Goal: Task Accomplishment & Management: Manage account settings

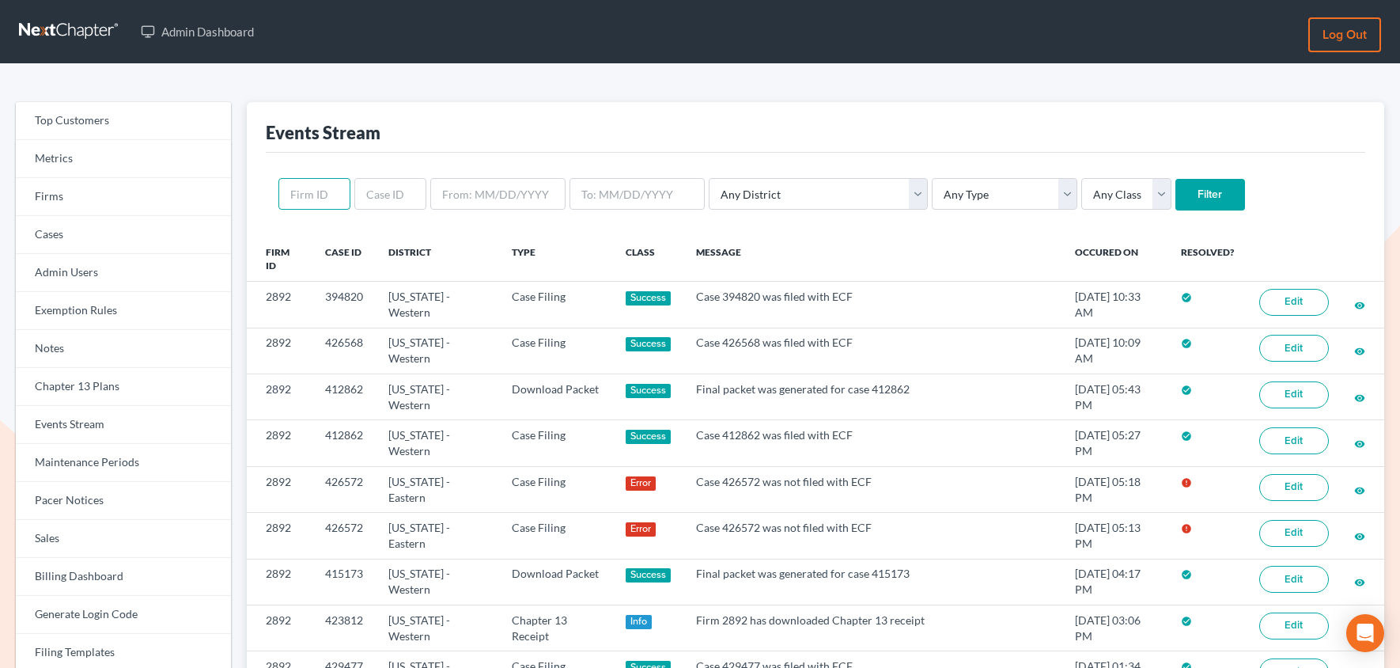
click at [293, 199] on input "text" at bounding box center [314, 194] width 72 height 32
paste input "2892"
type input "2892"
click at [1176, 179] on input "Filter" at bounding box center [1211, 195] width 70 height 32
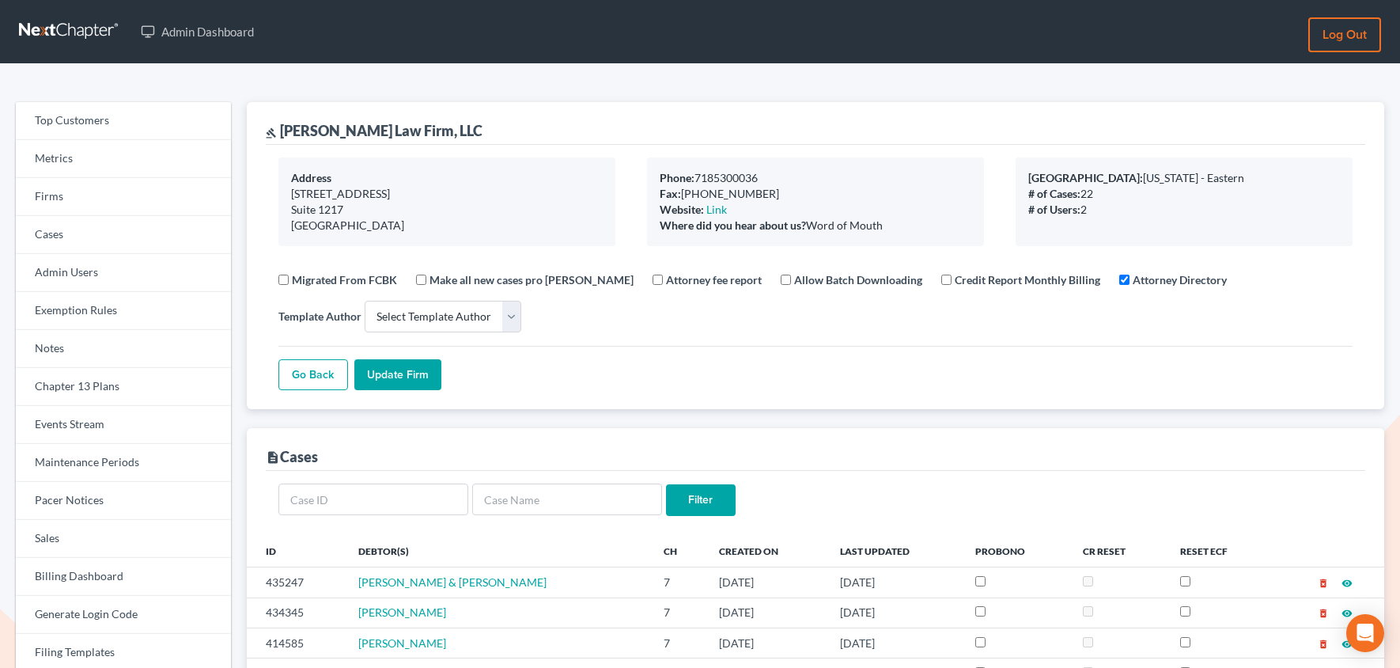
select select
click at [104, 207] on link "Firms" at bounding box center [123, 197] width 215 height 38
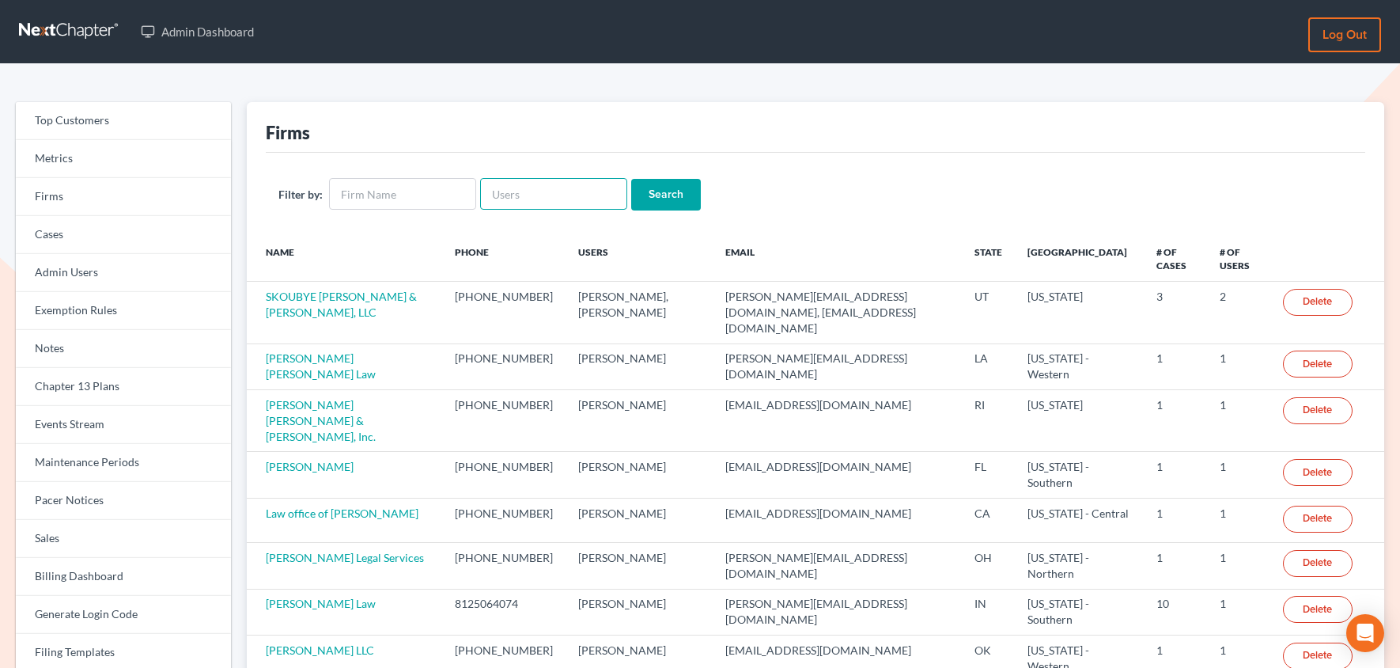
click at [533, 193] on input "text" at bounding box center [553, 194] width 147 height 32
paste input "alon@nagerlaw.com"
type input "alon@nagerlaw.com"
click at [640, 192] on input "Search" at bounding box center [666, 195] width 70 height 32
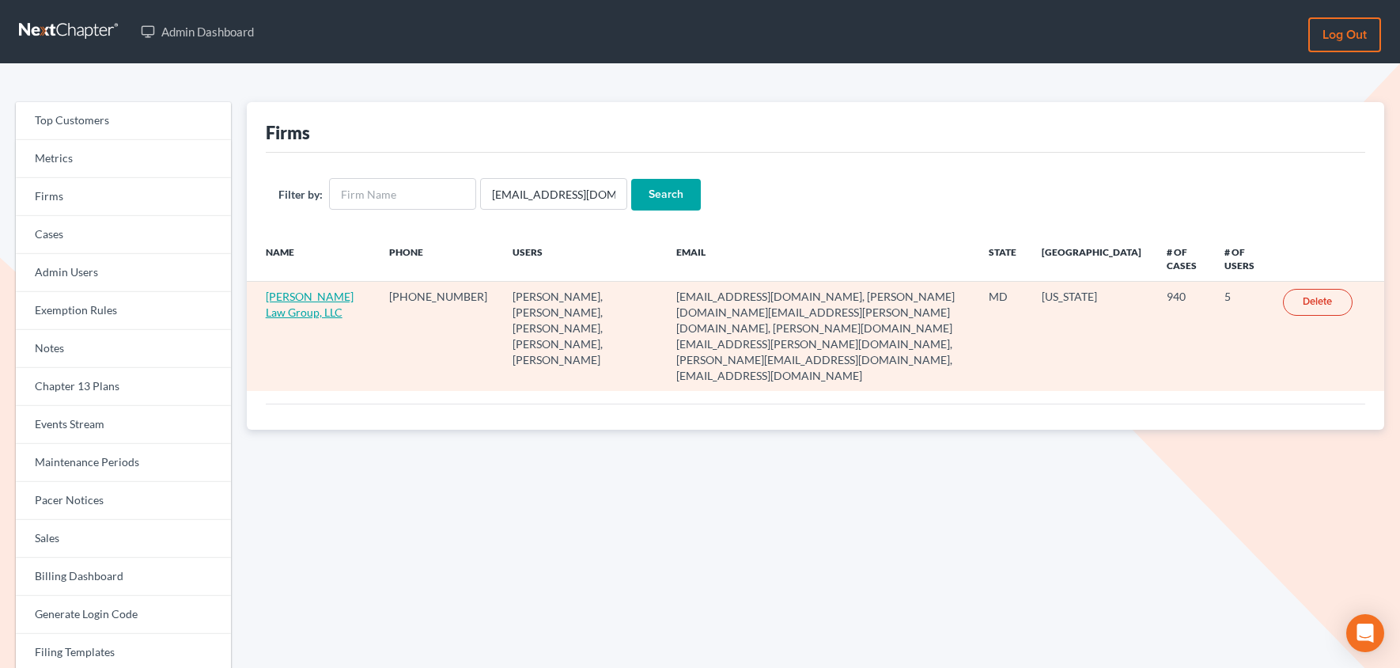
click at [280, 292] on link "[PERSON_NAME] Law Group, LLC" at bounding box center [310, 304] width 88 height 29
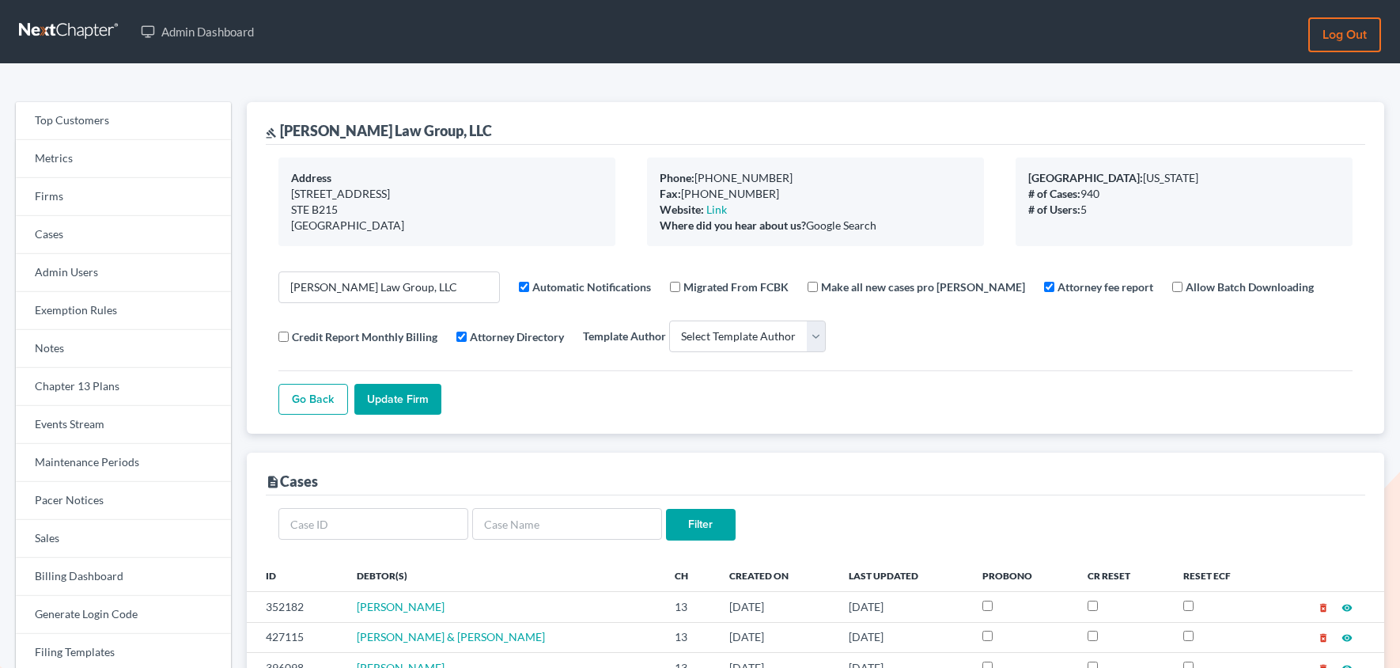
select select
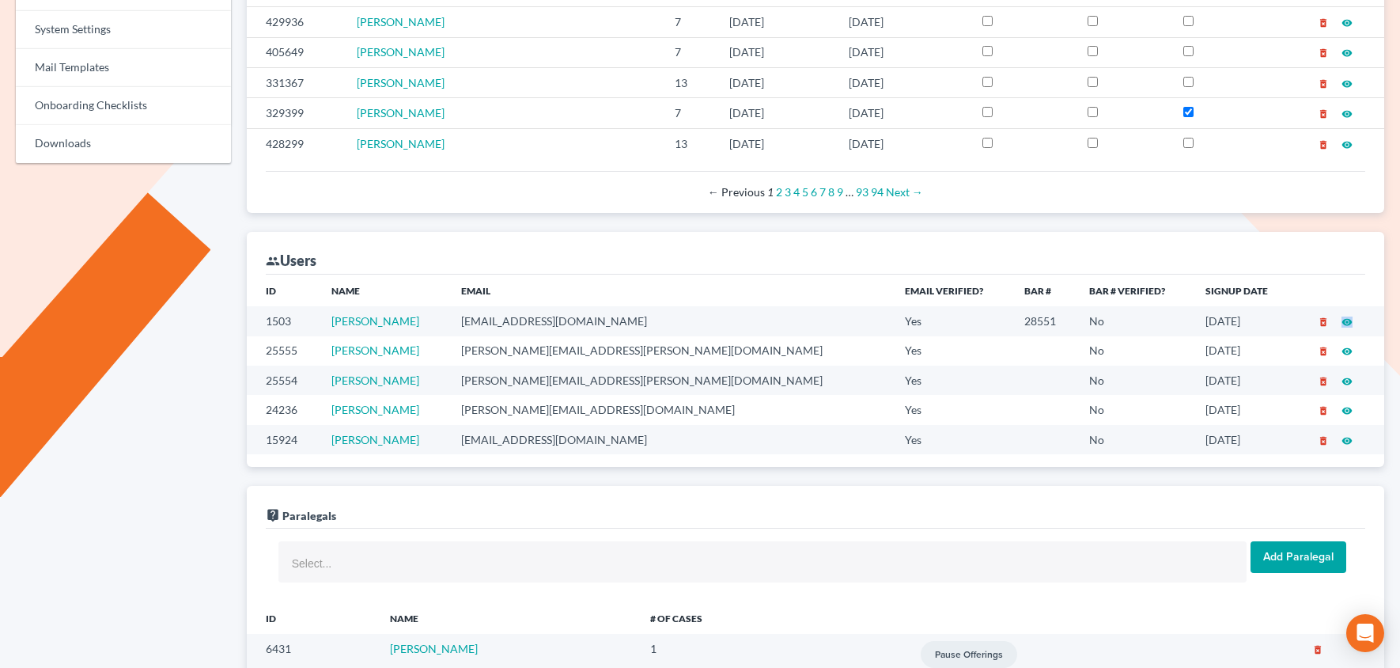
scroll to position [657, 0]
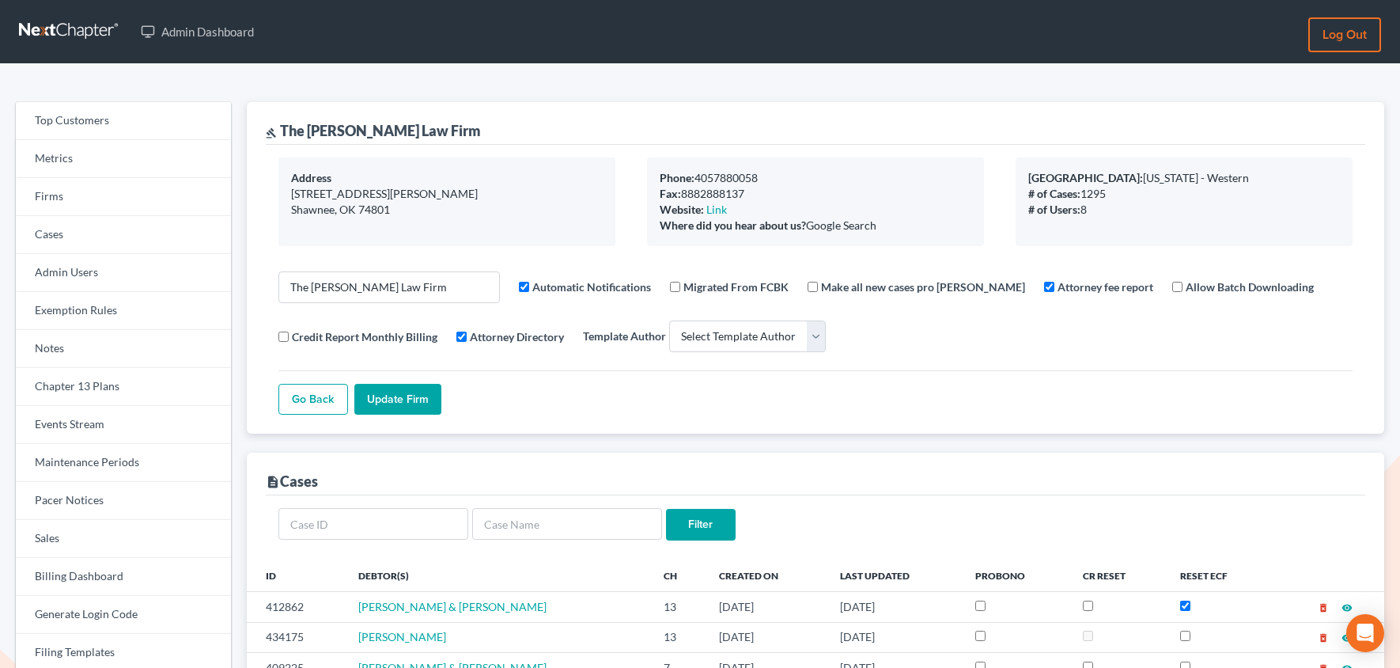
select select
click at [114, 203] on link "Firms" at bounding box center [123, 197] width 215 height 38
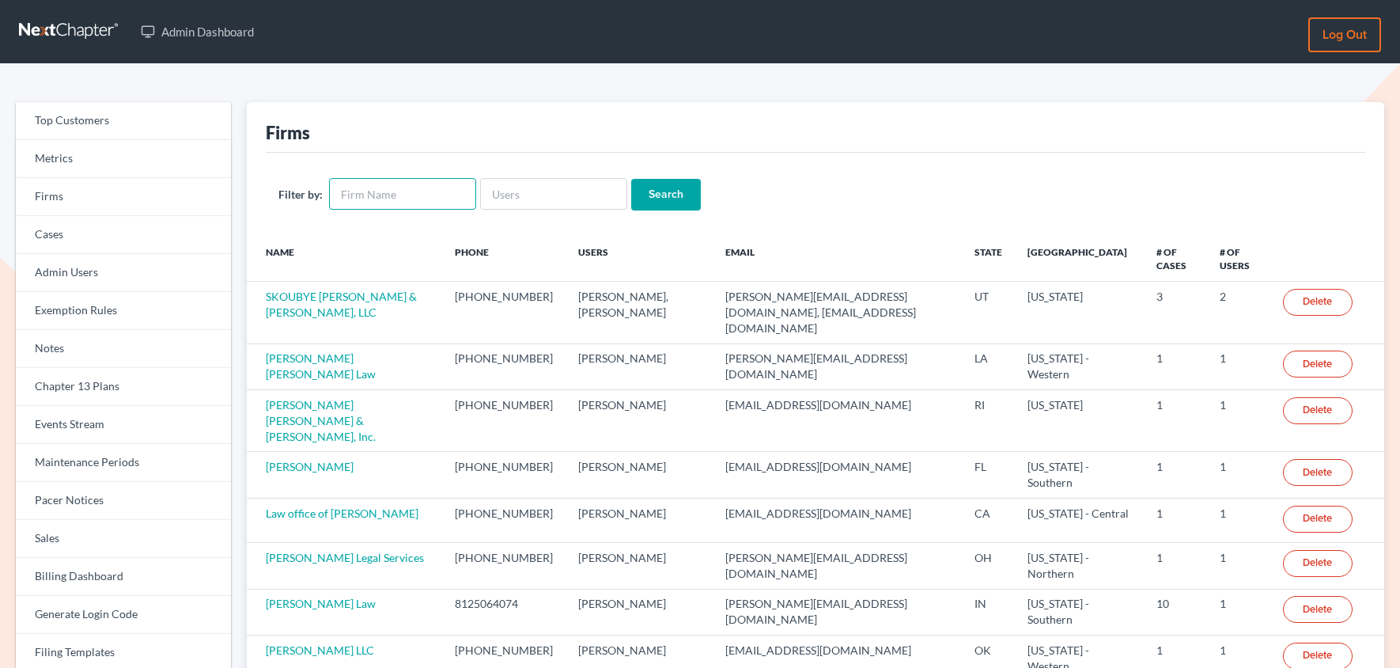
click at [355, 199] on input "text" at bounding box center [402, 194] width 147 height 32
type input "Frost Law"
click at [641, 204] on input "Search" at bounding box center [666, 195] width 70 height 32
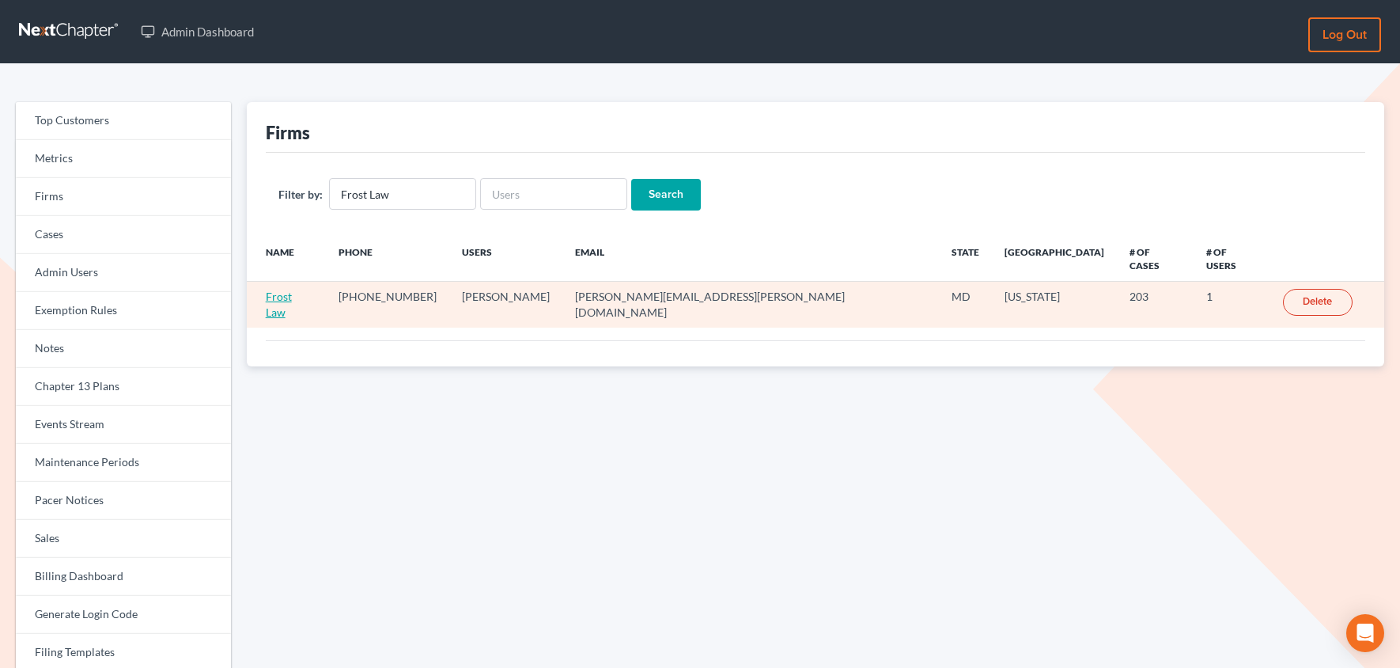
click at [292, 290] on link "Frost Law" at bounding box center [279, 304] width 26 height 29
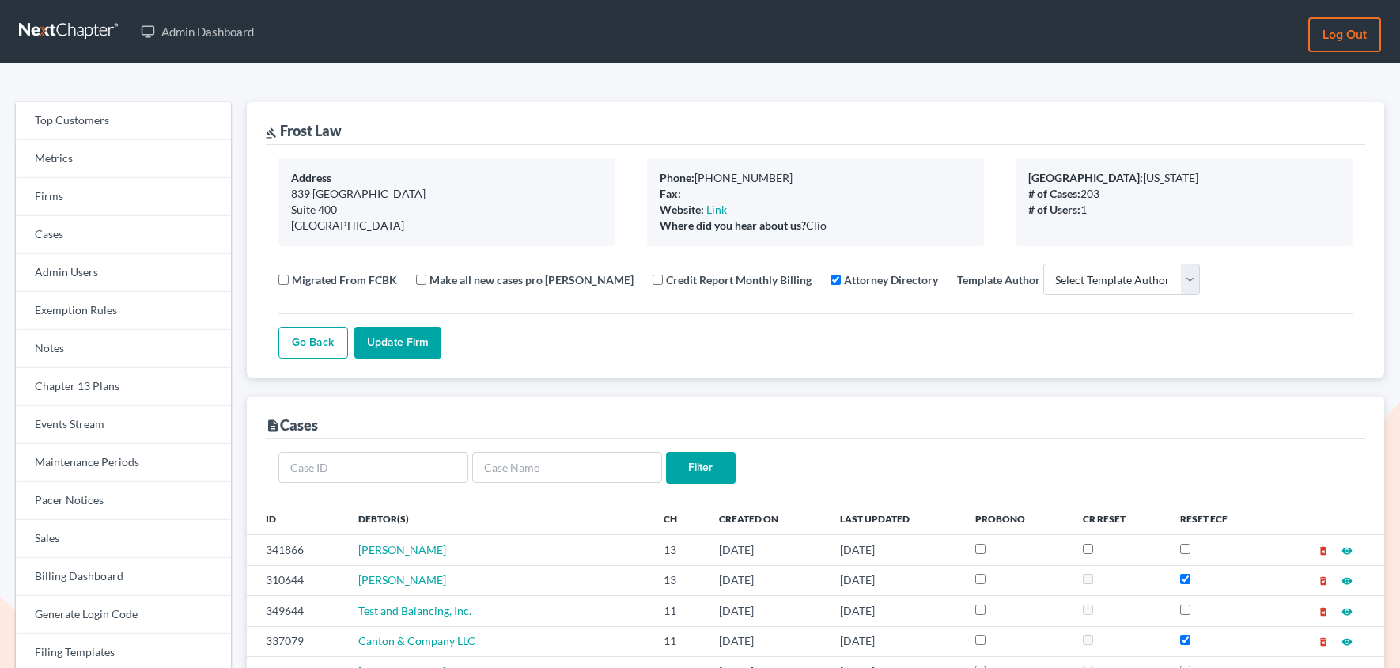
select select
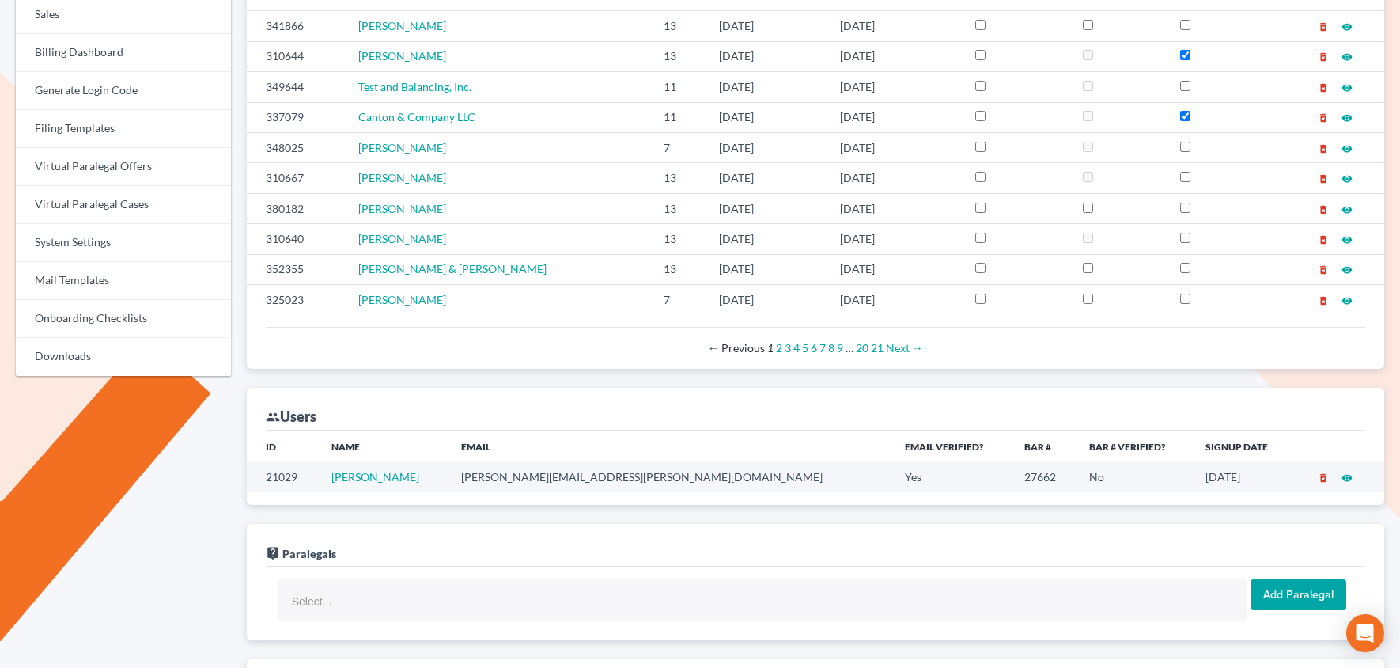
scroll to position [849, 0]
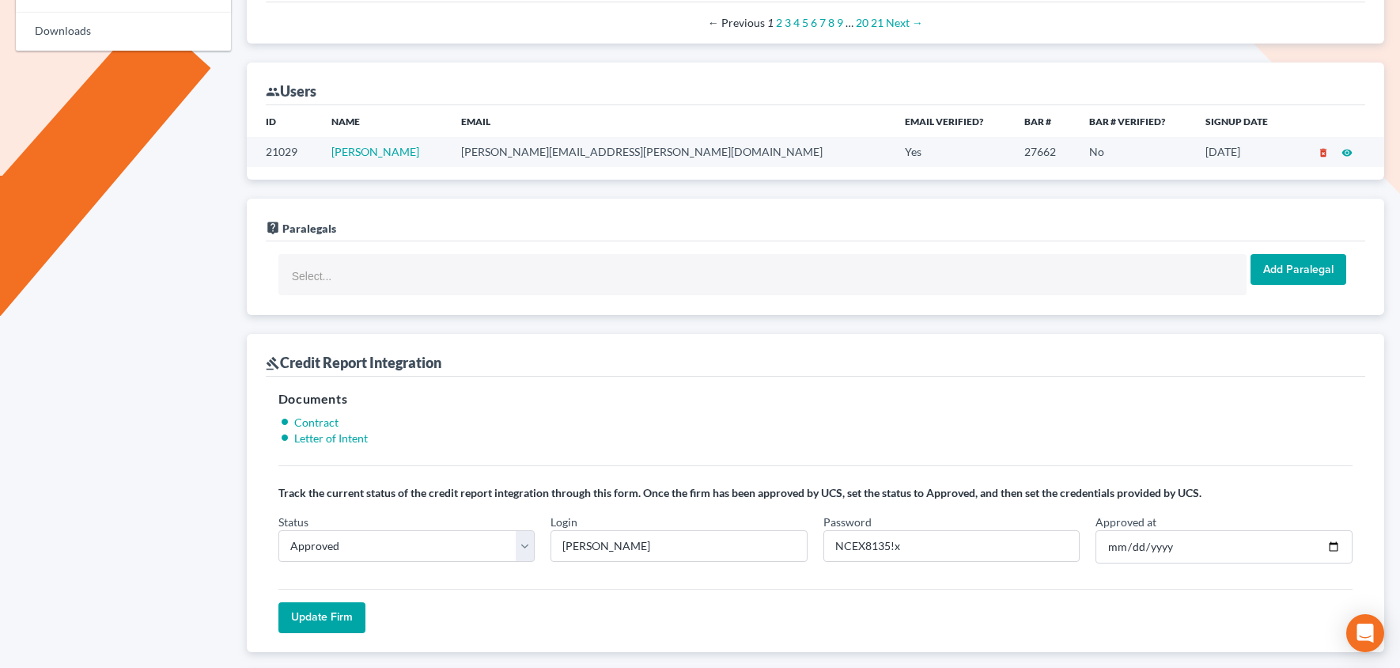
drag, startPoint x: 447, startPoint y: 145, endPoint x: 336, endPoint y: 144, distance: 110.8
click at [336, 144] on tr "21029 [PERSON_NAME] [PERSON_NAME][EMAIL_ADDRESS][PERSON_NAME][DOMAIN_NAME] Yes …" at bounding box center [816, 151] width 1138 height 29
copy tr "[PERSON_NAME]"
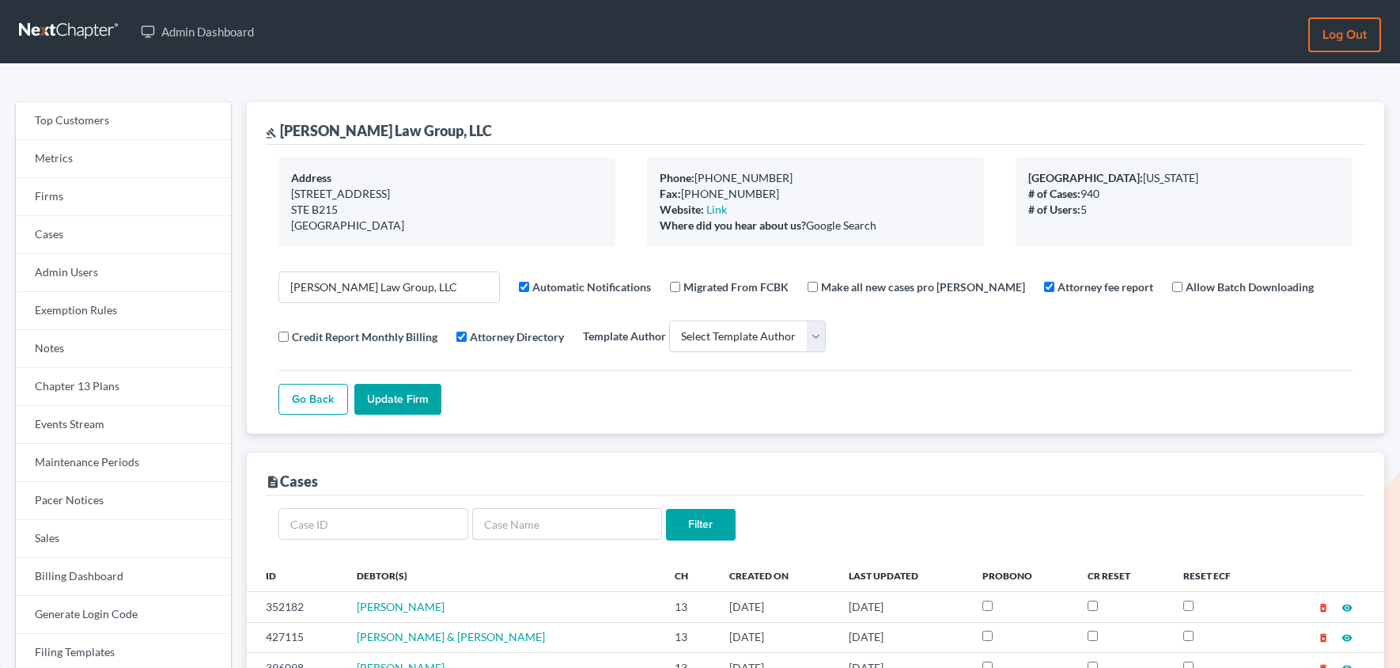
select select
click at [93, 207] on link "Firms" at bounding box center [123, 197] width 215 height 38
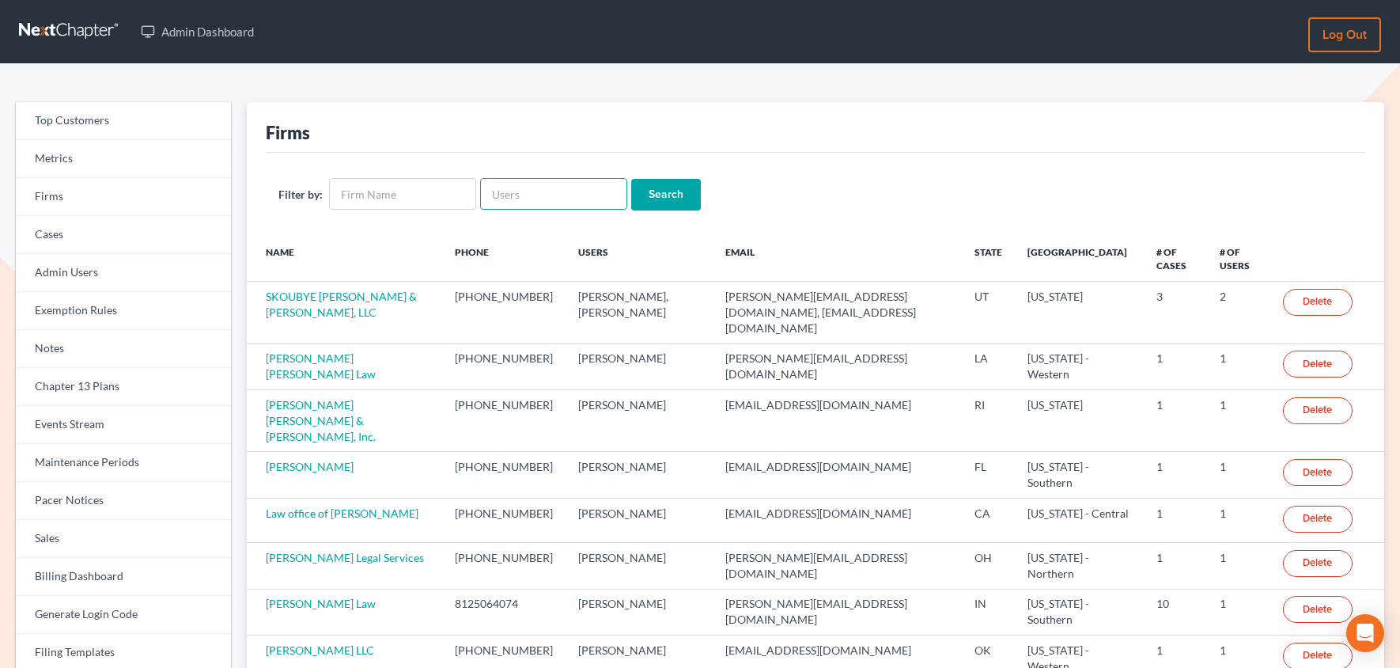
click at [525, 197] on input "text" at bounding box center [553, 194] width 147 height 32
paste input "garnold@arnoldlawoffices.com"
type input "[EMAIL_ADDRESS][DOMAIN_NAME]"
click at [631, 179] on input "Search" at bounding box center [666, 195] width 70 height 32
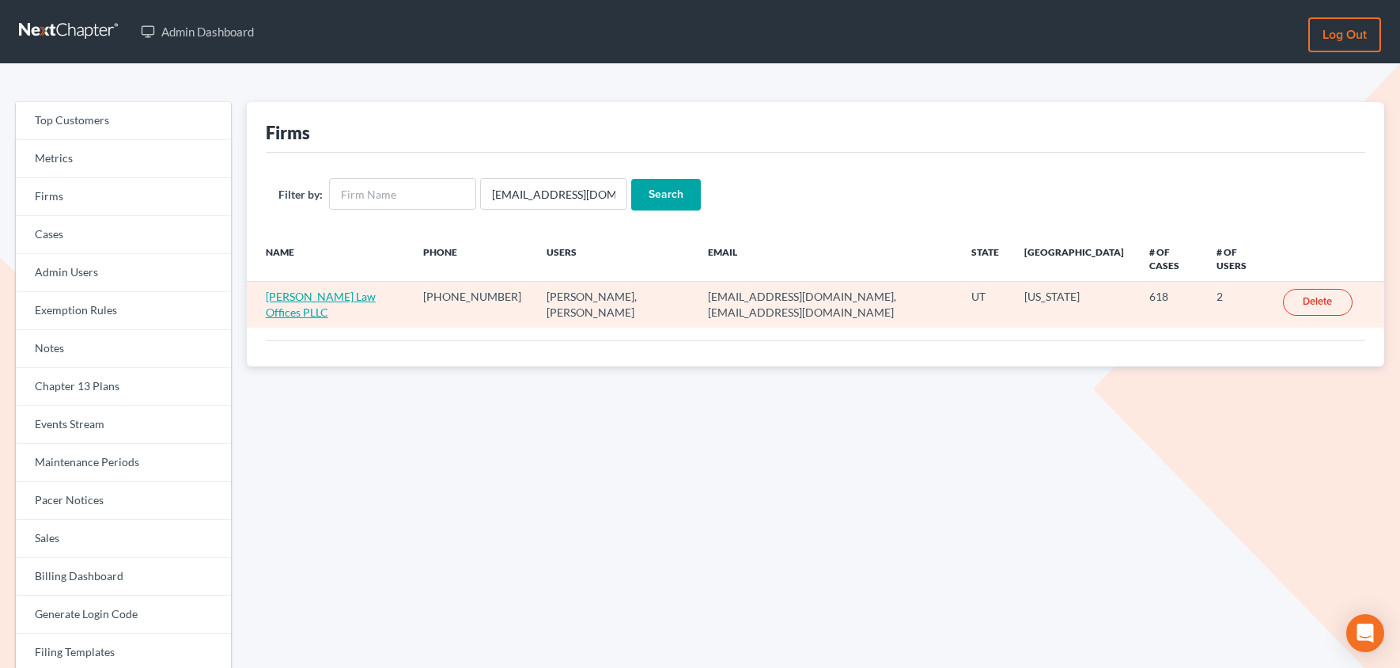
click at [308, 294] on link "Arnold Law Offices PLLC" at bounding box center [321, 304] width 110 height 29
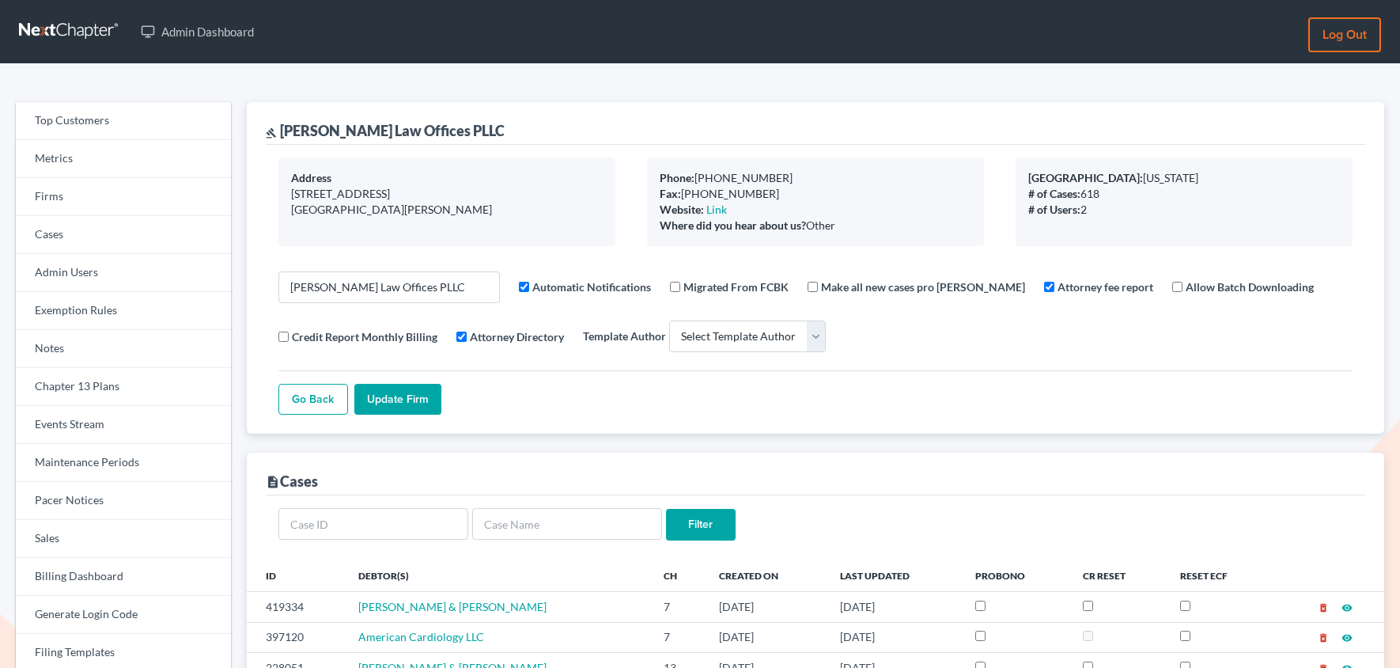
select select
click at [116, 203] on link "Firms" at bounding box center [123, 197] width 215 height 38
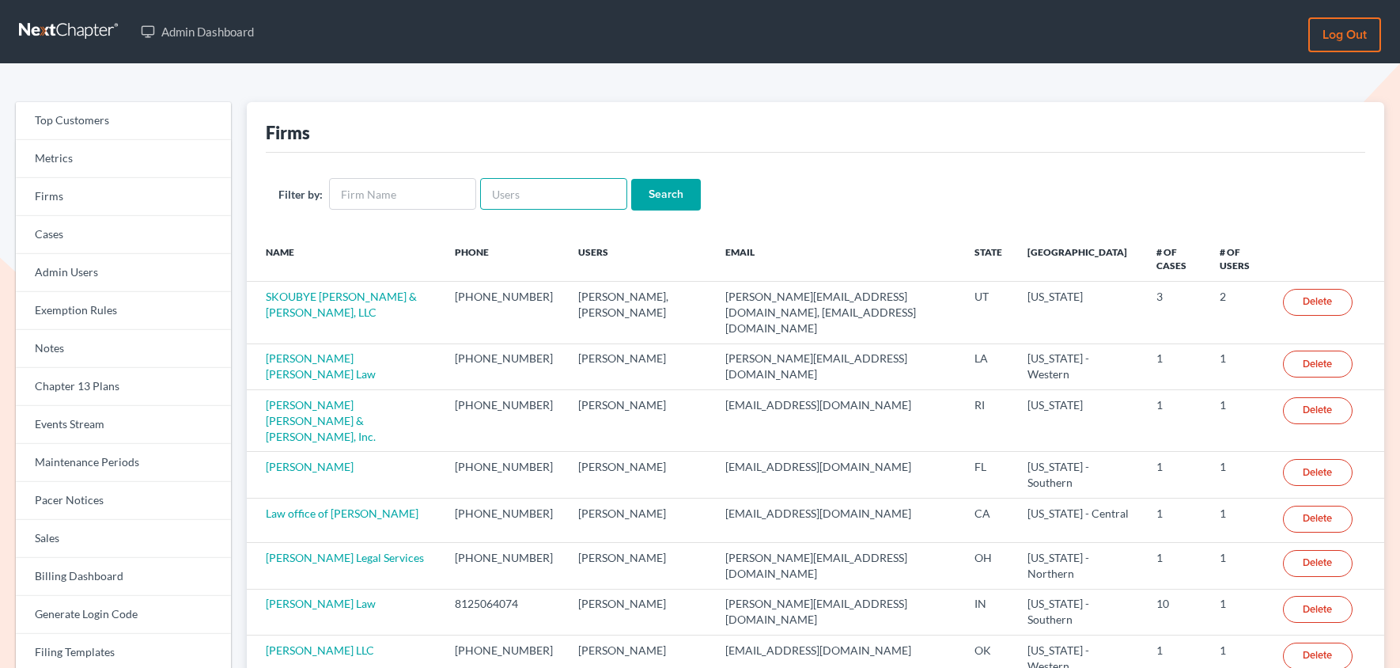
click at [513, 191] on input "text" at bounding box center [553, 194] width 147 height 32
paste input "kristinr@chapter7ok.com"
type input "kristinr@chapter7ok.com"
click at [631, 179] on input "Search" at bounding box center [666, 195] width 70 height 32
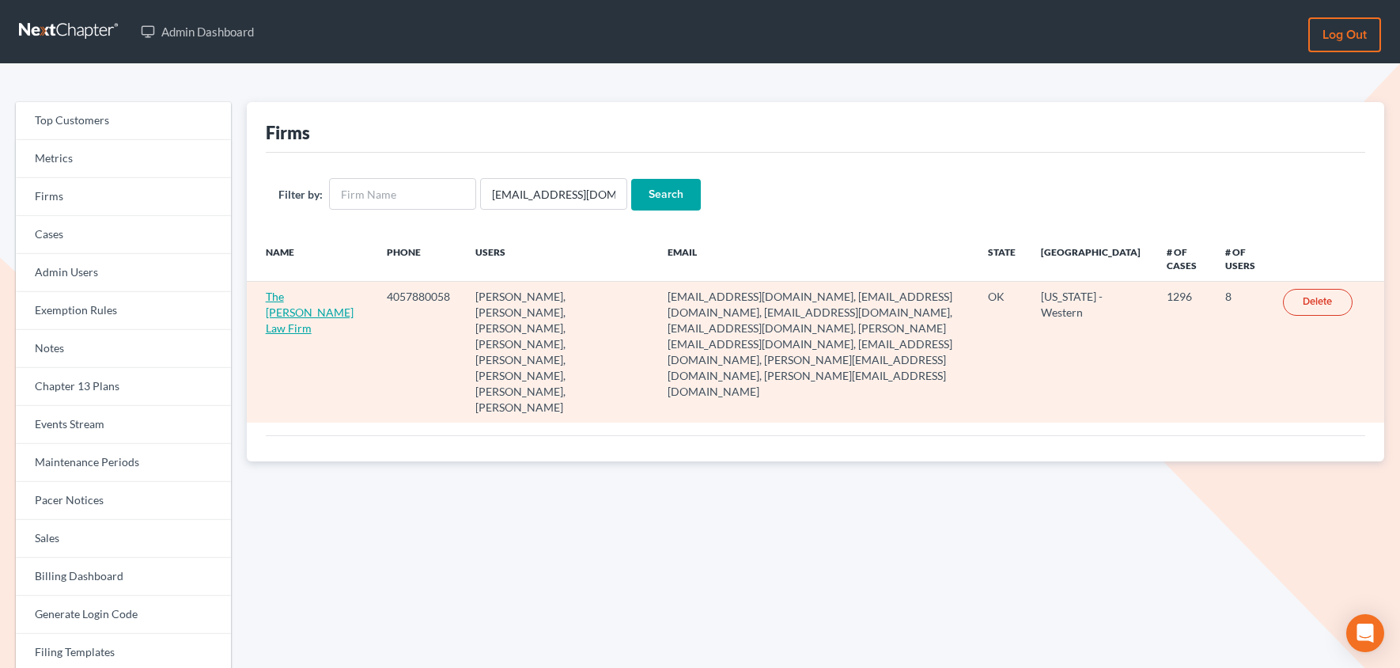
click at [281, 310] on link "The [PERSON_NAME] Law Firm" at bounding box center [310, 312] width 88 height 45
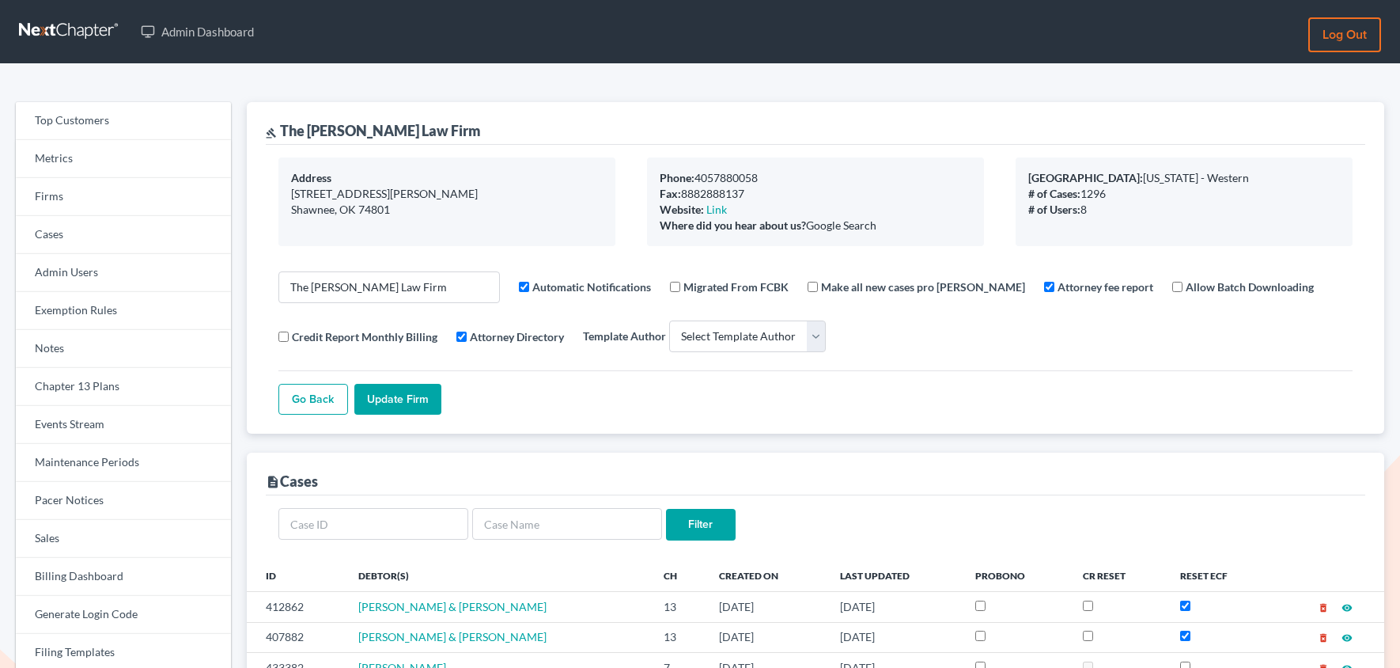
select select
click at [61, 194] on link "Firms" at bounding box center [123, 197] width 215 height 38
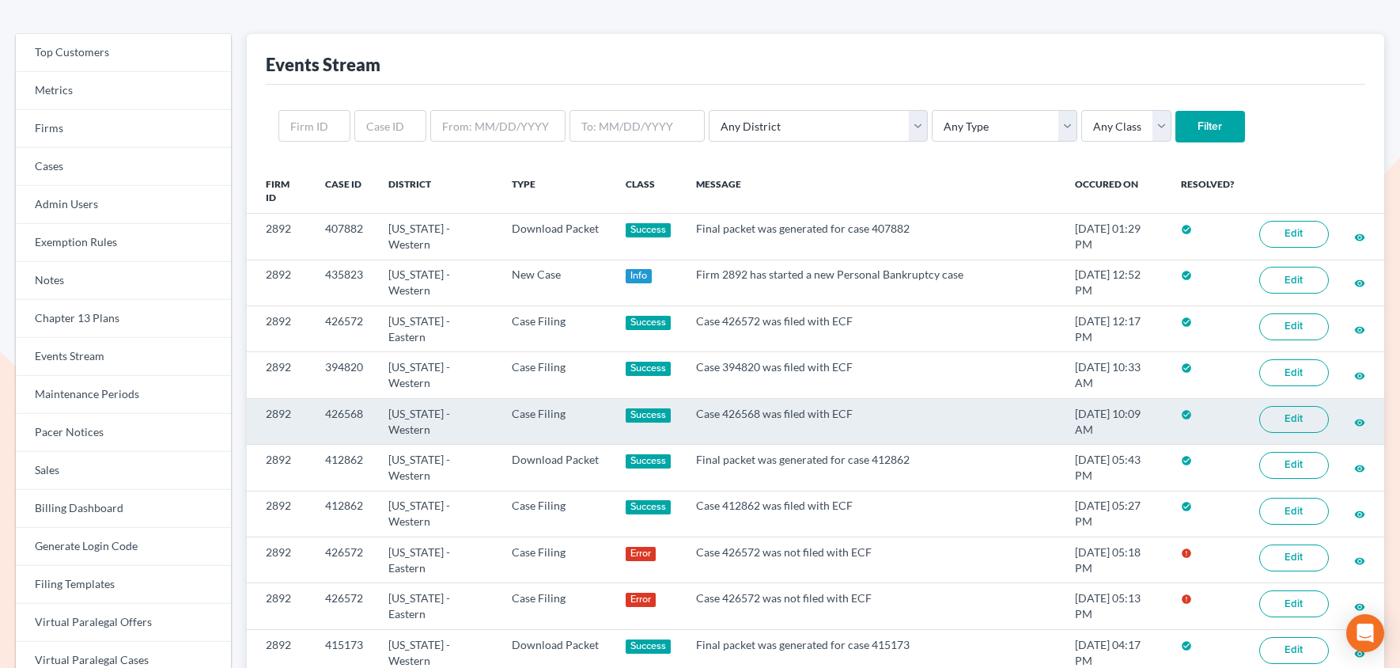
scroll to position [73, 0]
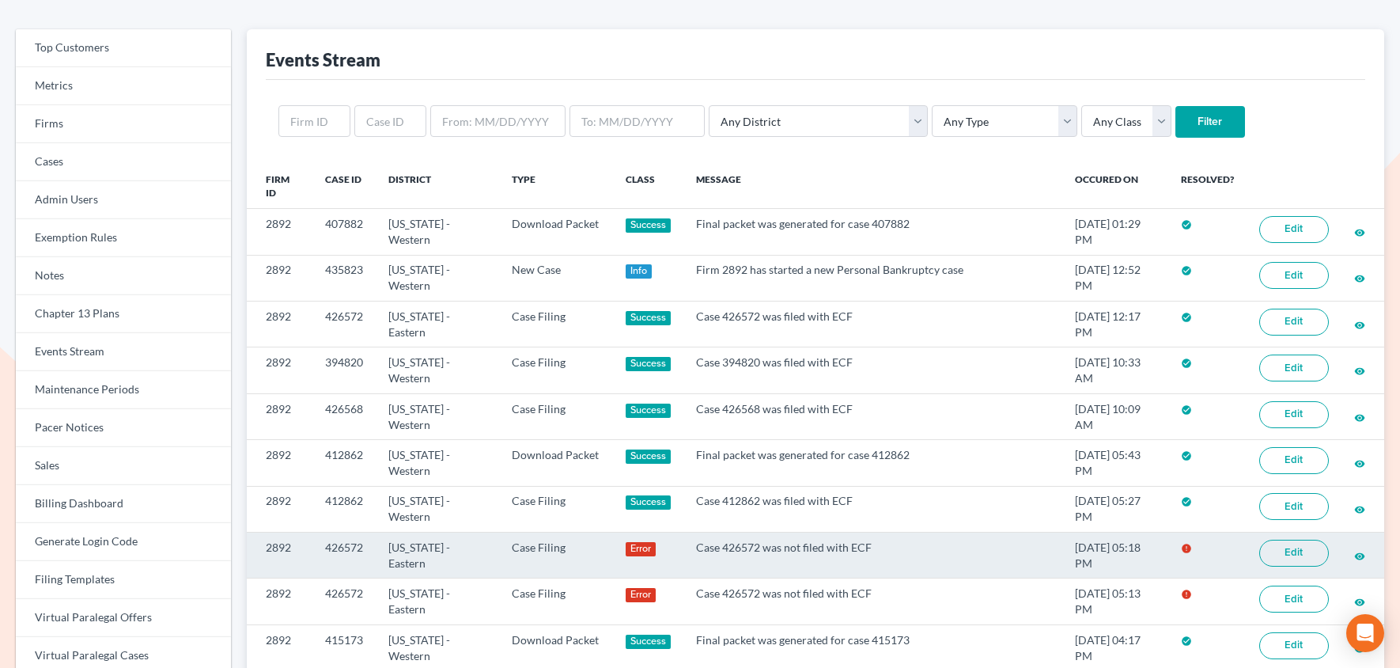
click at [1313, 548] on link "Edit" at bounding box center [1295, 553] width 70 height 27
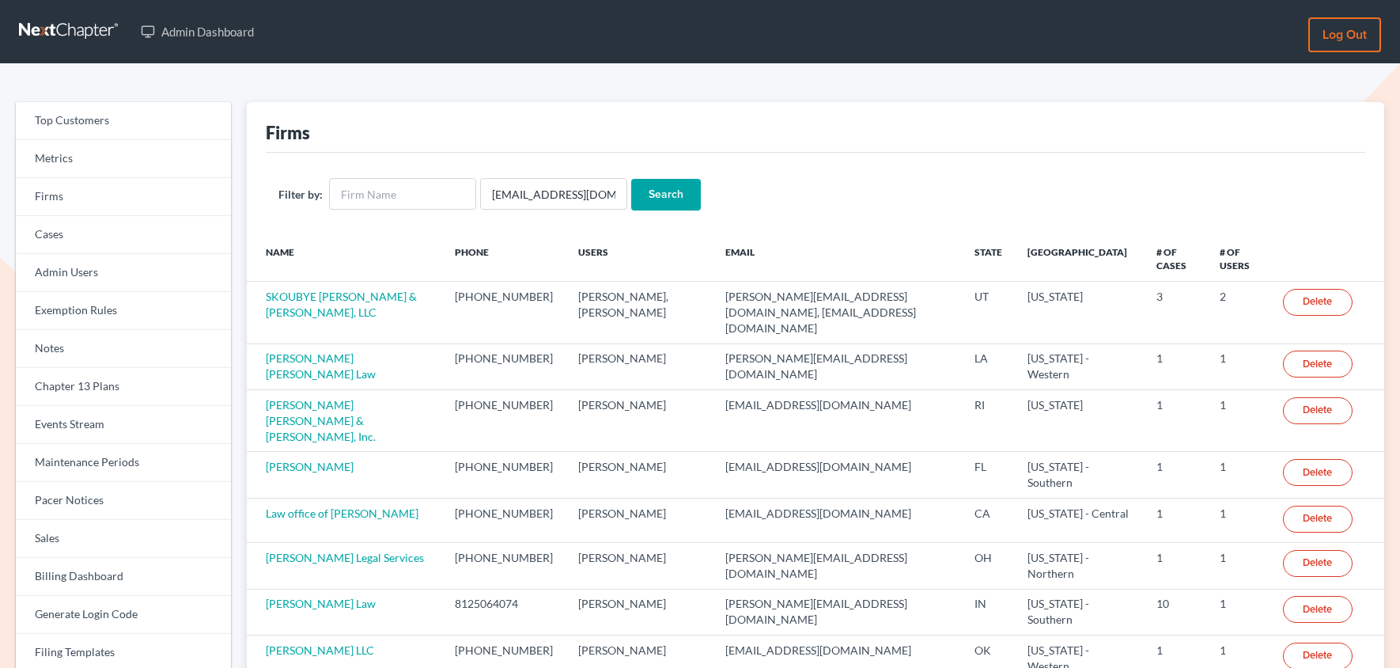
scroll to position [0, 44]
type input "[EMAIL_ADDRESS][DOMAIN_NAME]"
click at [631, 179] on input "Search" at bounding box center [666, 195] width 70 height 32
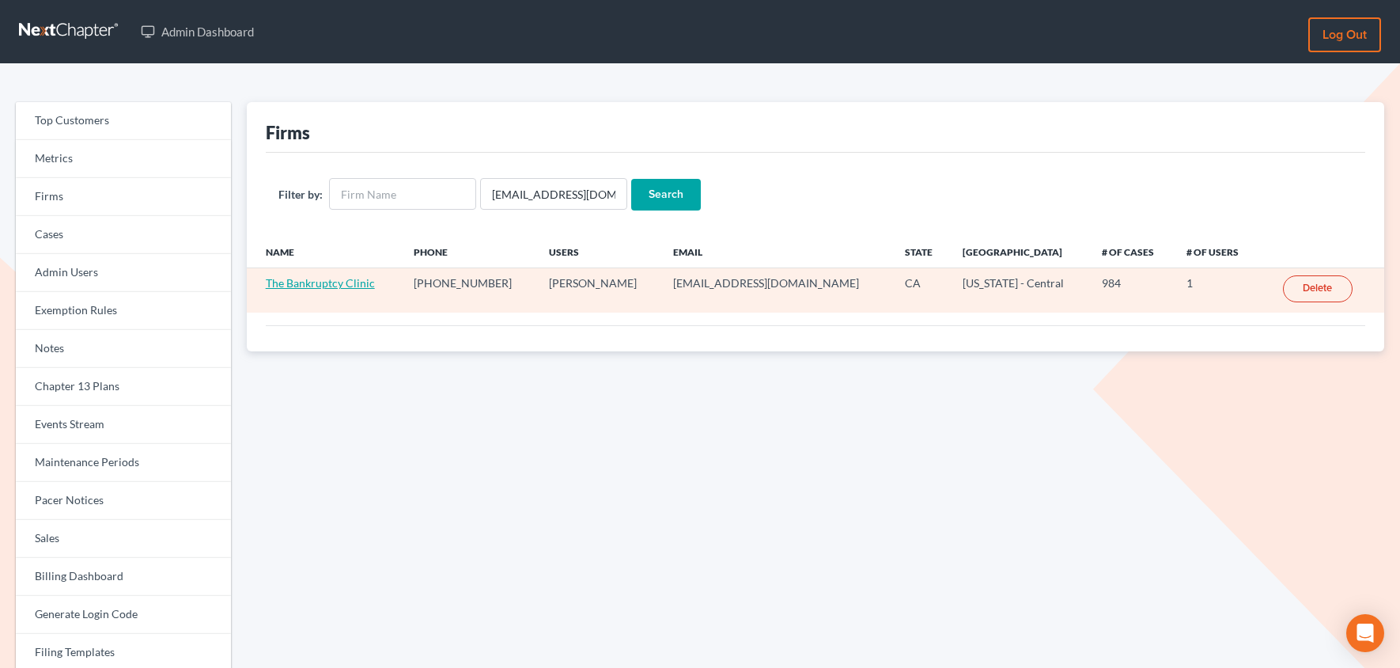
click at [298, 284] on link "The Bankruptcy Clinic" at bounding box center [320, 282] width 109 height 13
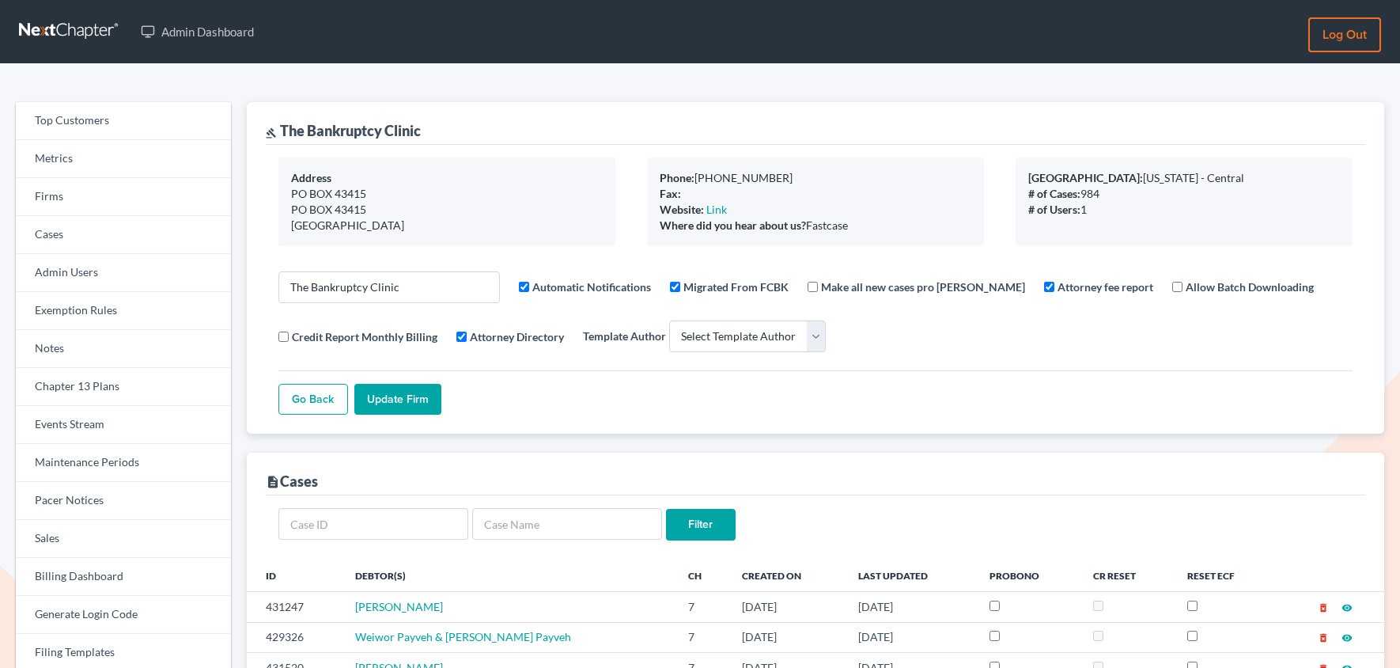
select select
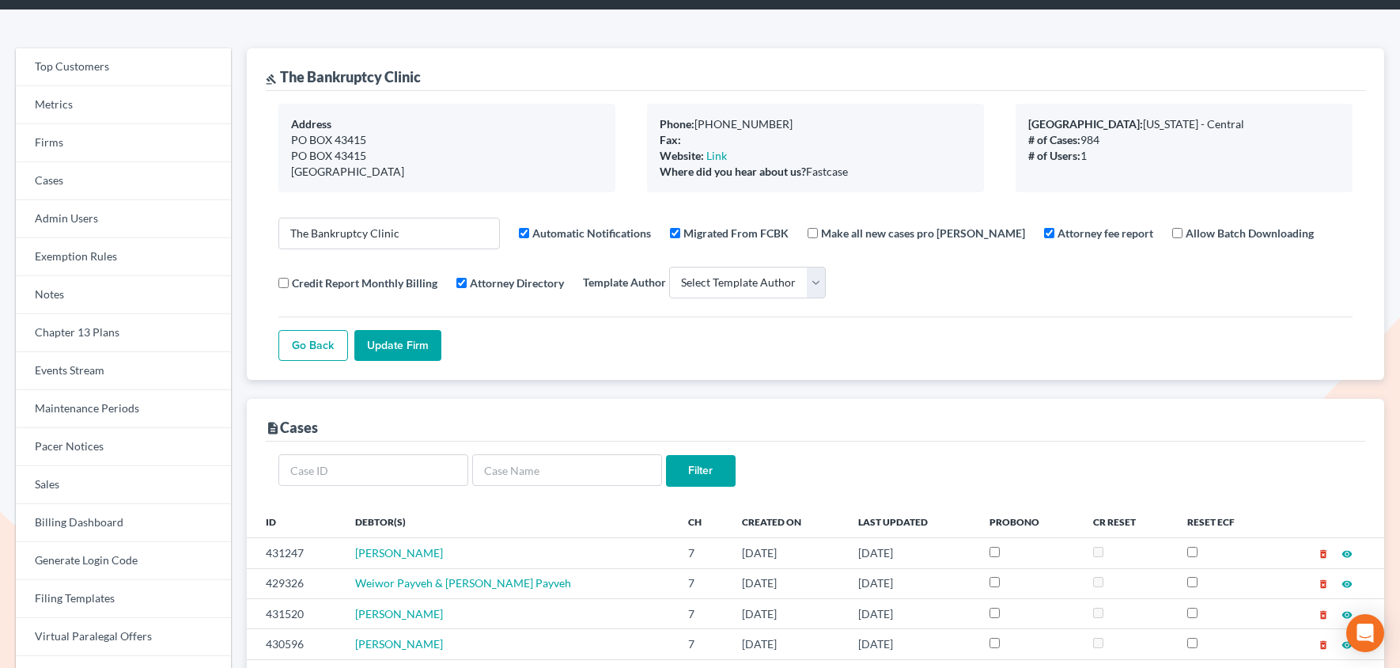
scroll to position [59, 0]
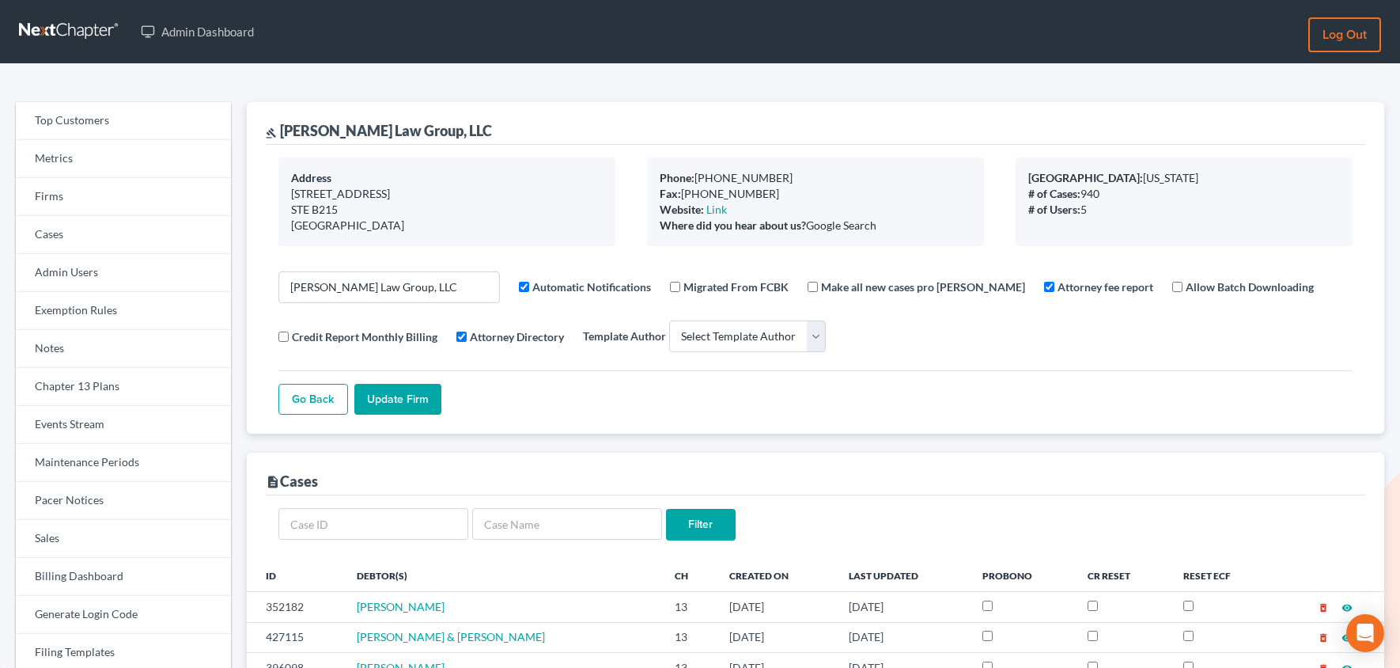
select select
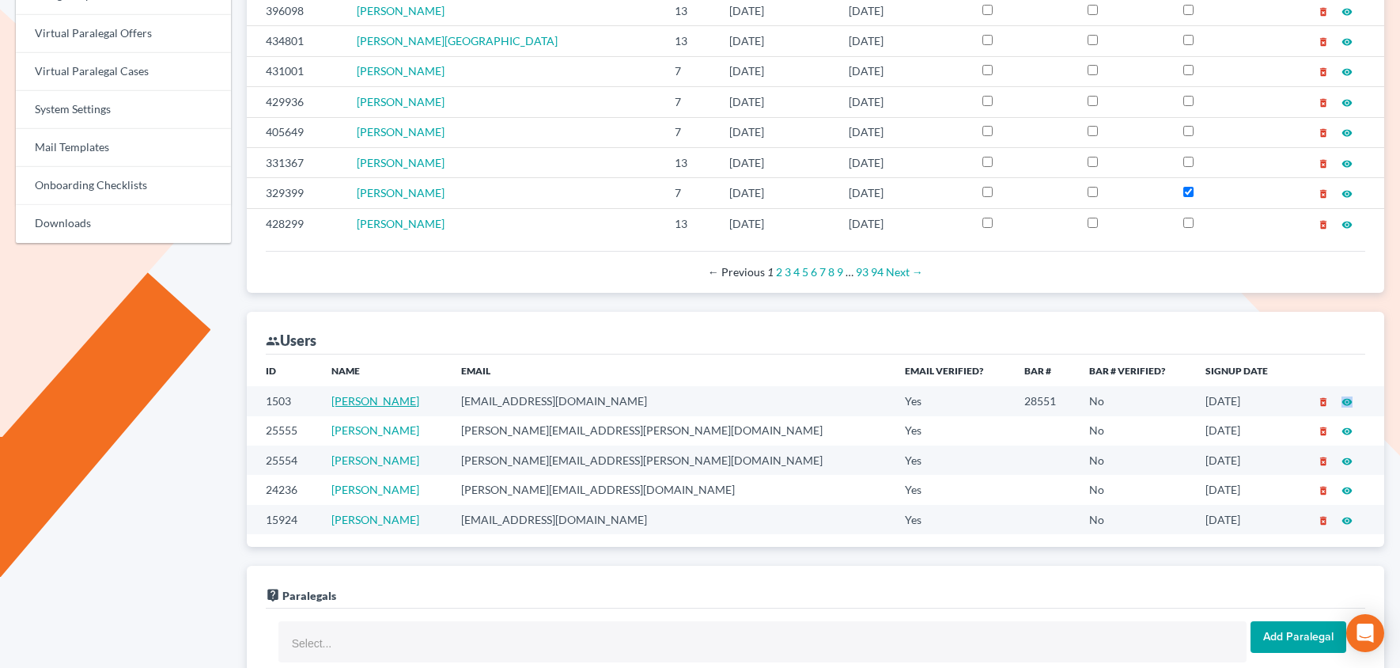
click at [385, 398] on link "[PERSON_NAME]" at bounding box center [376, 400] width 88 height 13
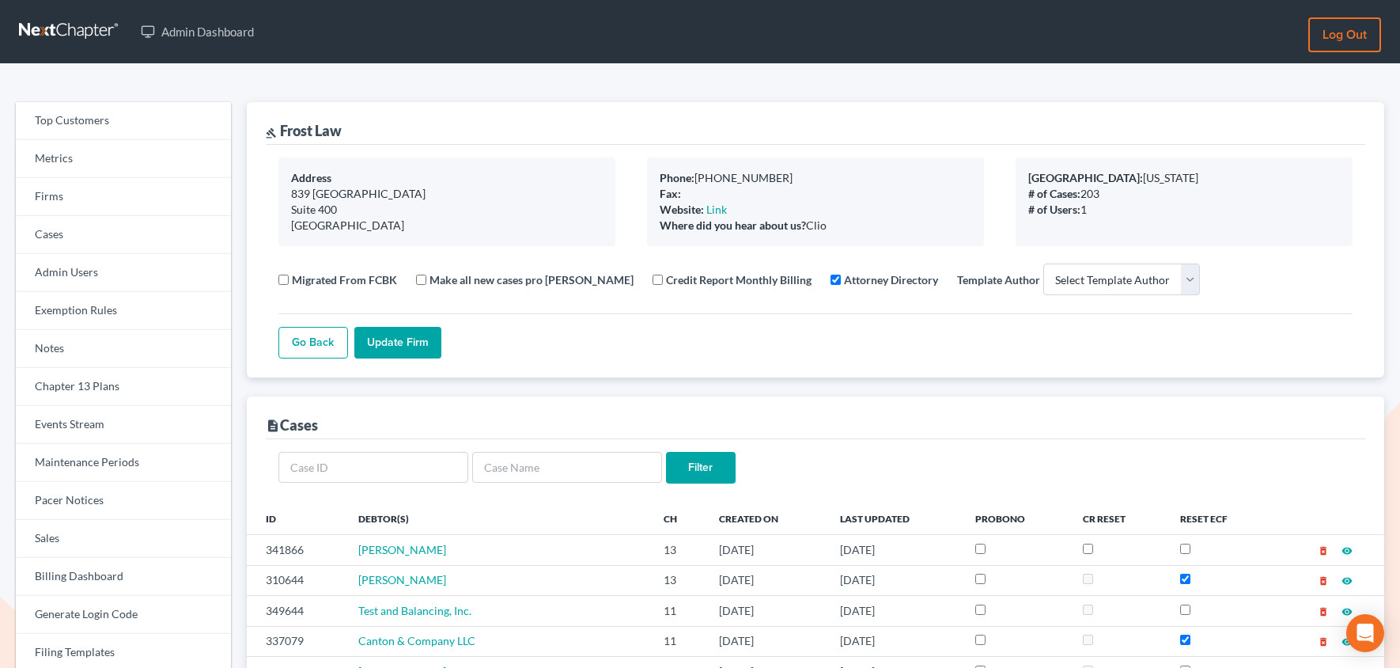
select select
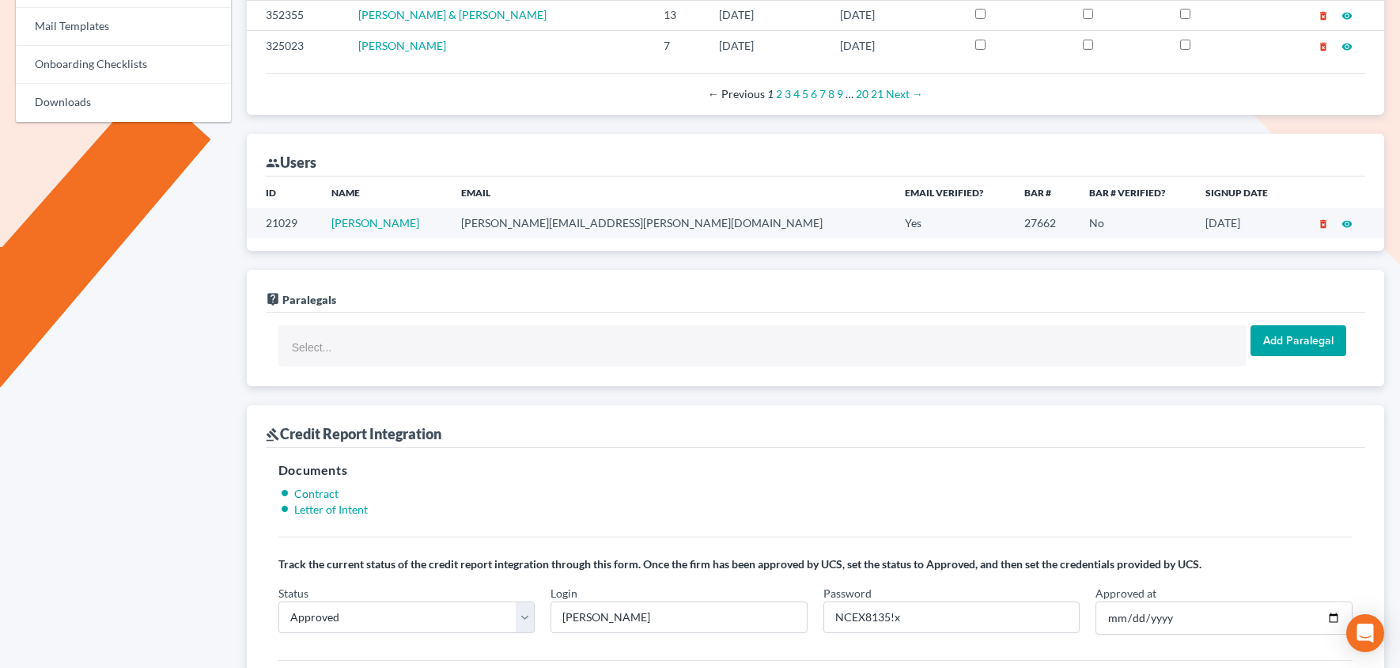
scroll to position [768, 0]
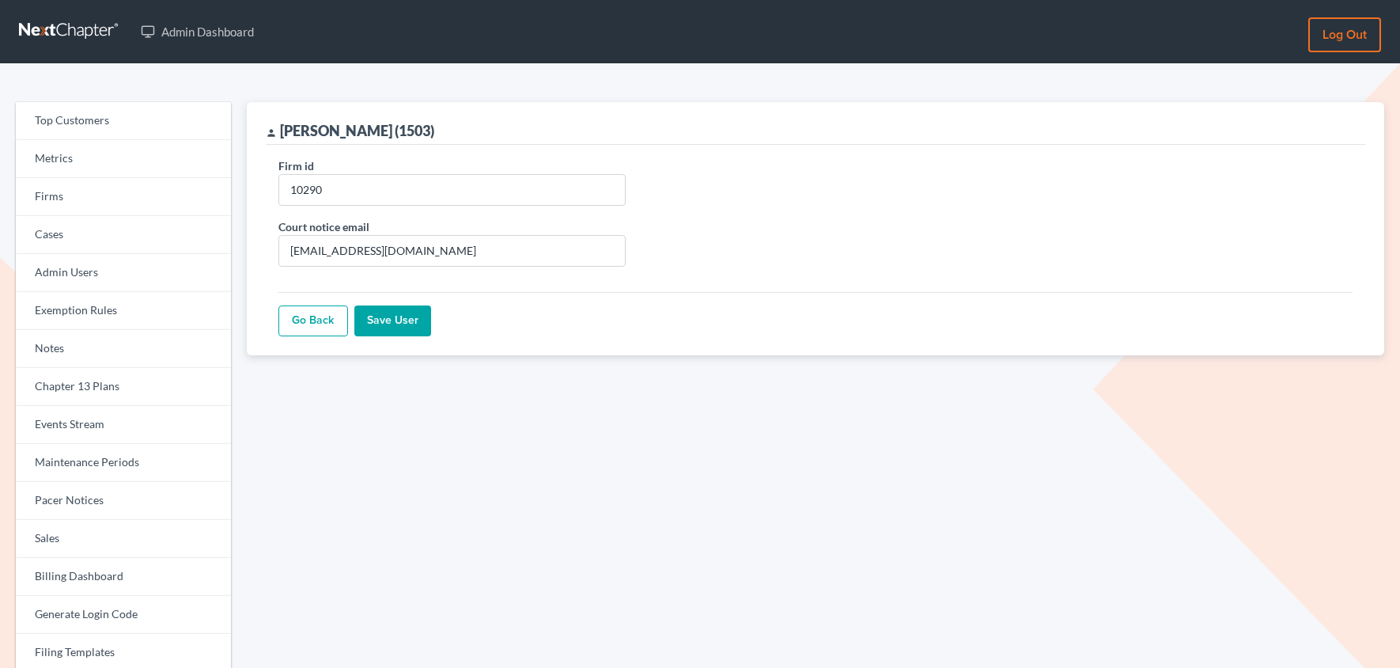
type input "10290"
click at [408, 328] on input "Save User" at bounding box center [392, 321] width 77 height 32
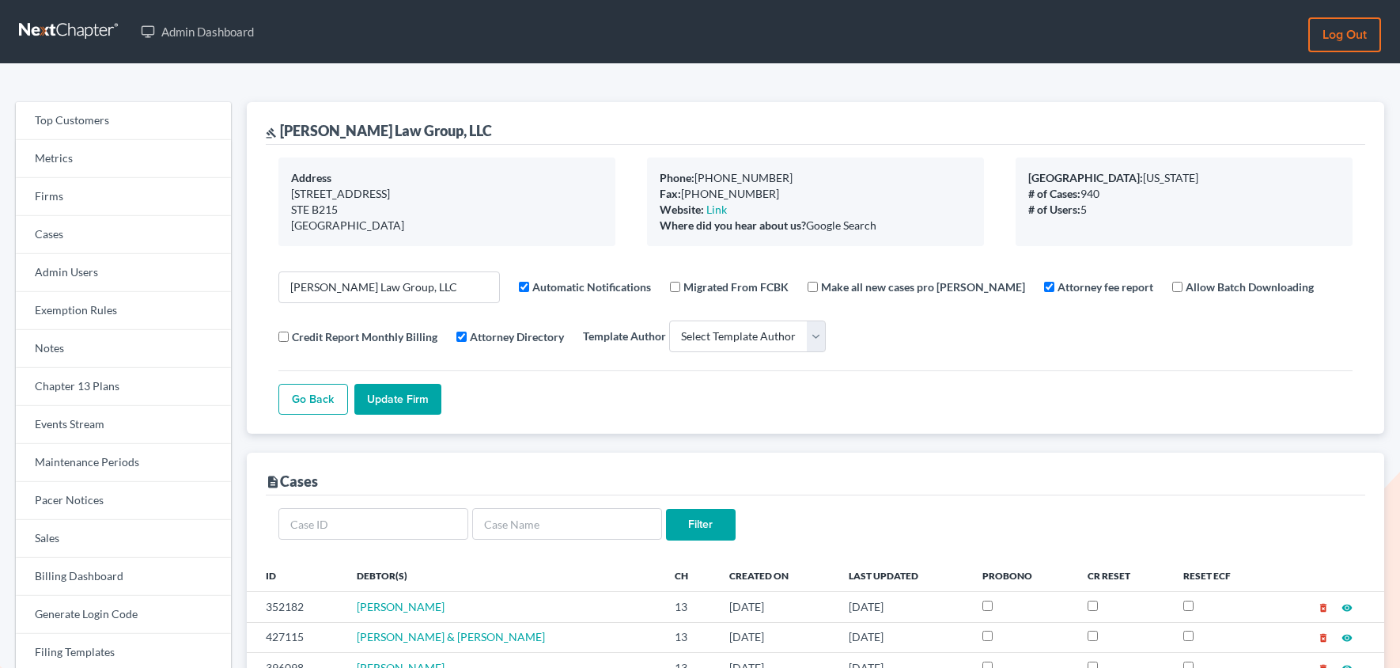
select select
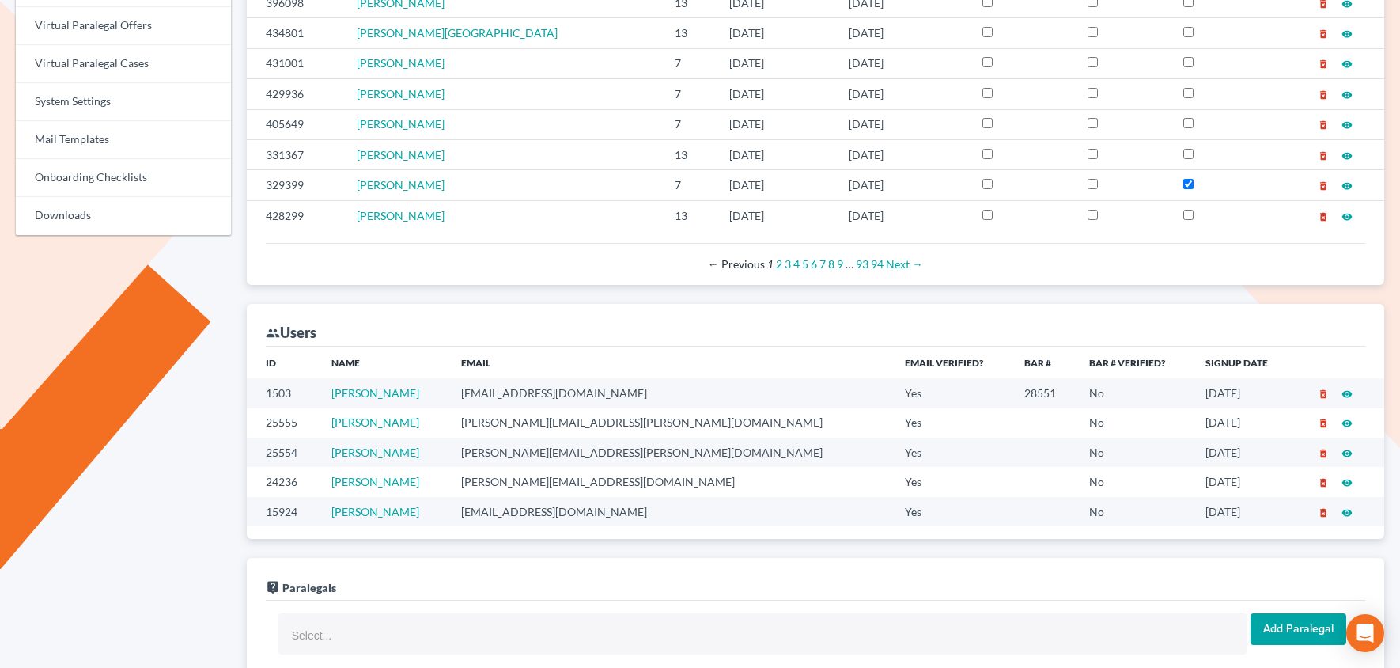
scroll to position [657, 0]
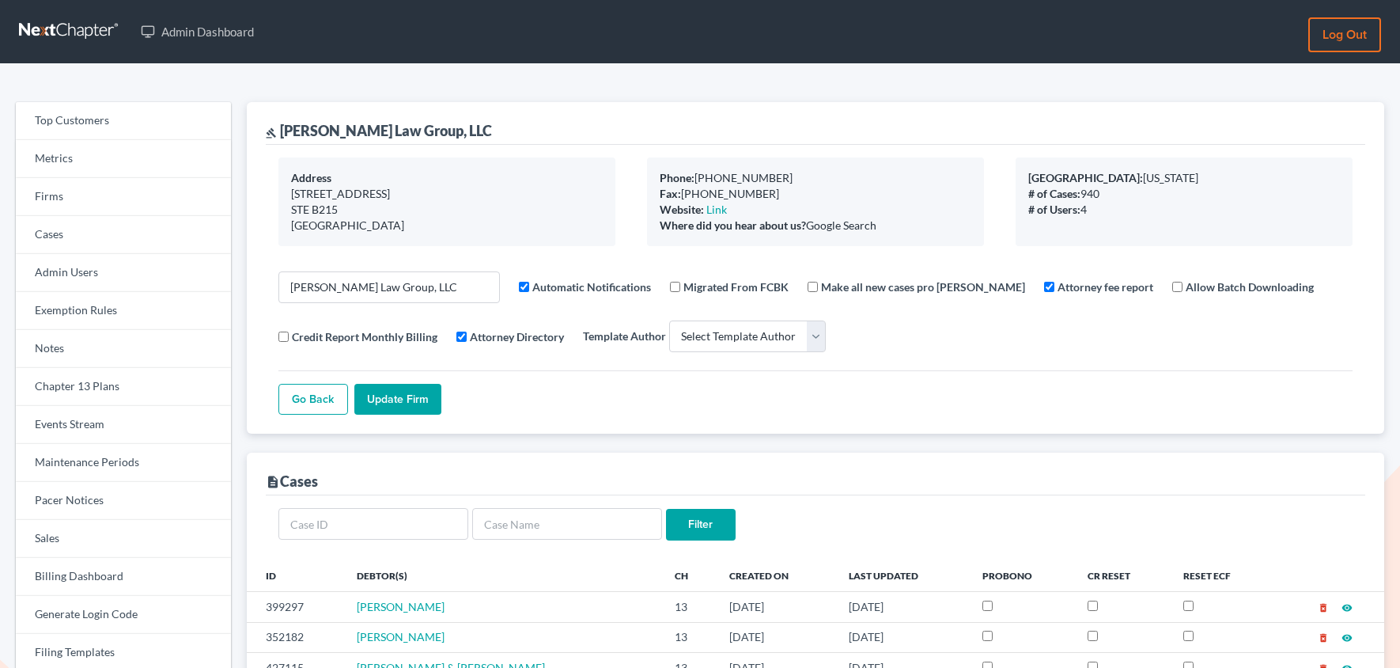
select select
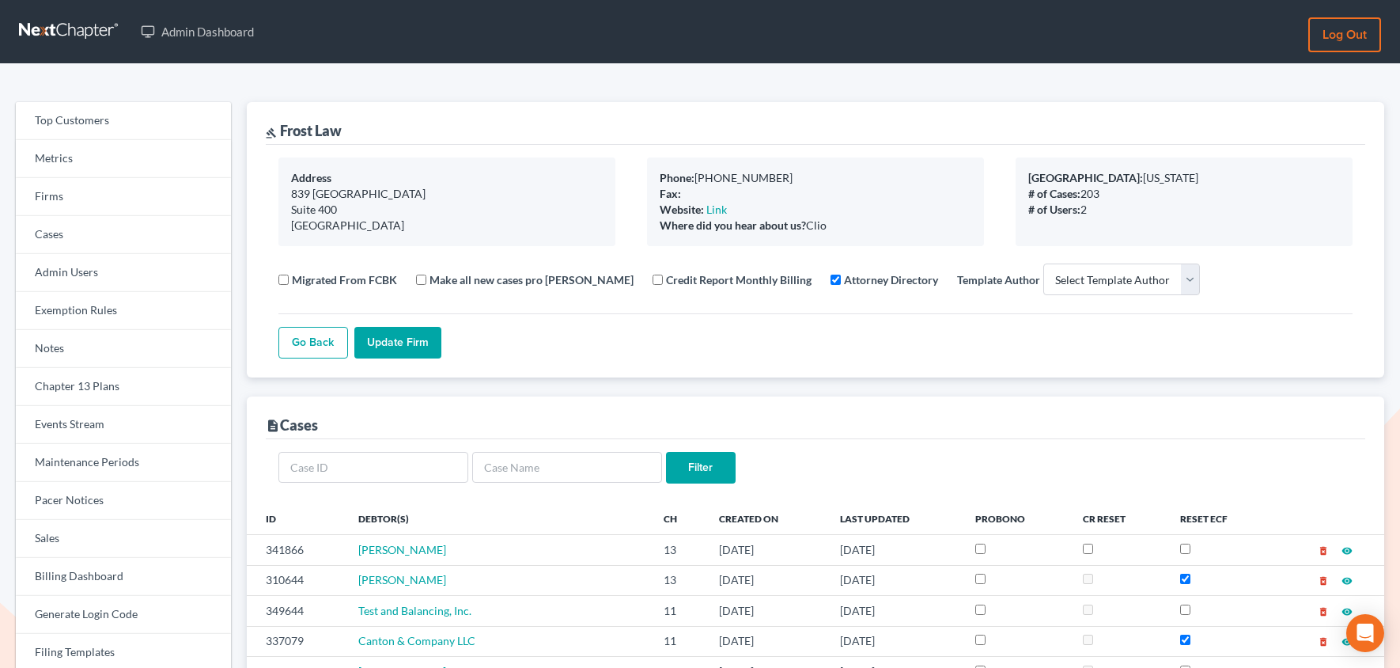
select select
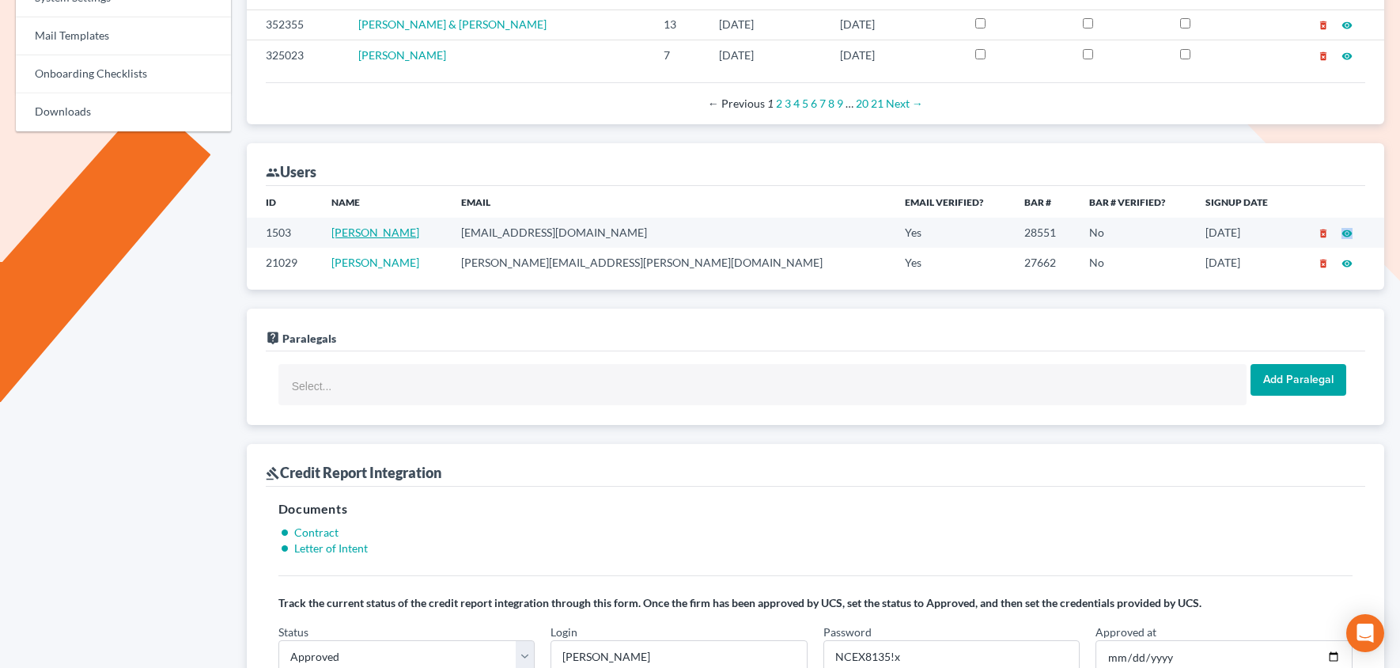
click at [392, 226] on link "[PERSON_NAME]" at bounding box center [376, 231] width 88 height 13
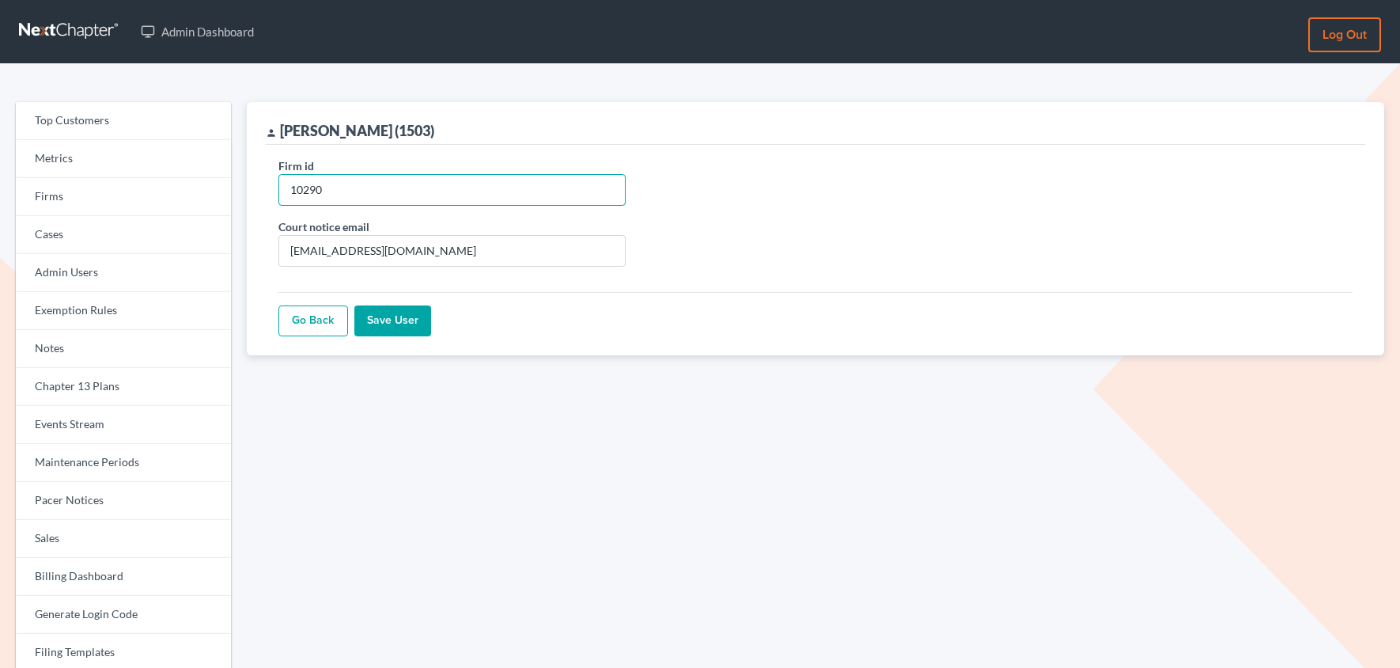
click at [333, 189] on input "10290" at bounding box center [451, 190] width 347 height 32
paste input "182"
type input "1182"
click at [398, 320] on input "Save User" at bounding box center [392, 321] width 77 height 32
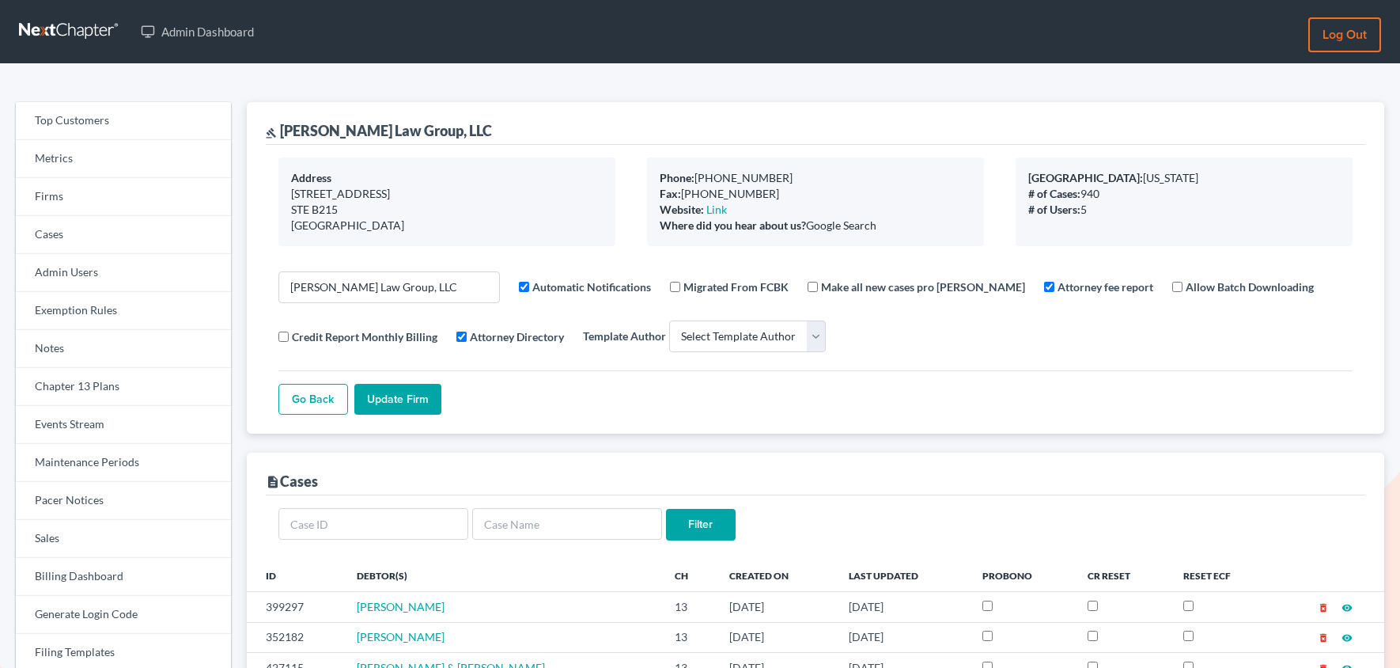
select select
click at [85, 204] on link "Firms" at bounding box center [123, 197] width 215 height 38
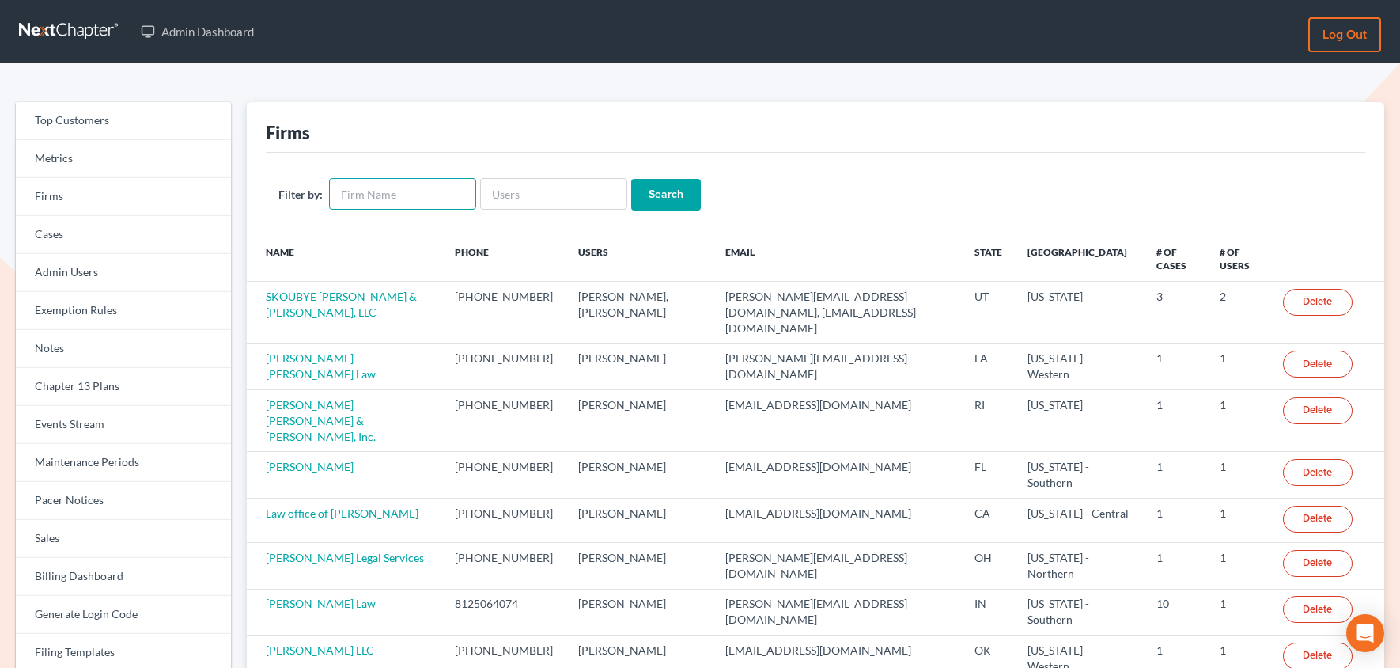
click at [382, 194] on input "text" at bounding box center [402, 194] width 147 height 32
type input "[PERSON_NAME]"
click at [631, 179] on input "Search" at bounding box center [666, 195] width 70 height 32
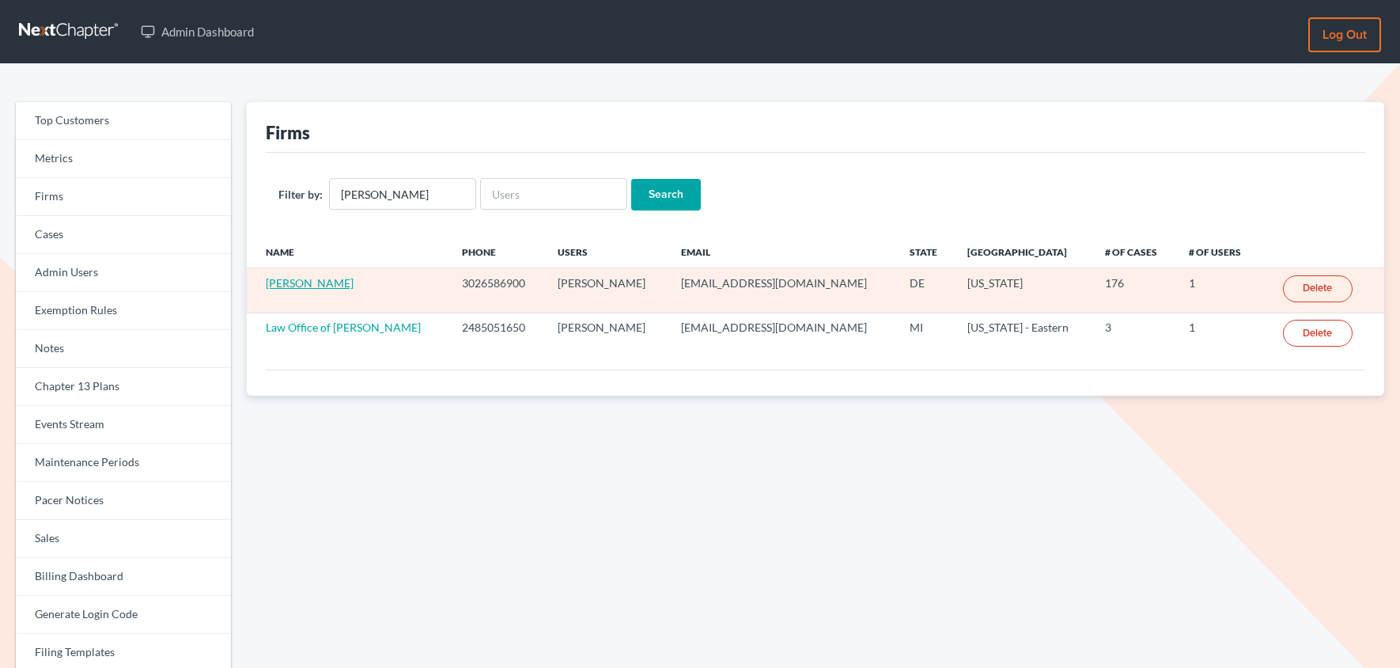
click at [318, 283] on link "[PERSON_NAME]" at bounding box center [310, 282] width 88 height 13
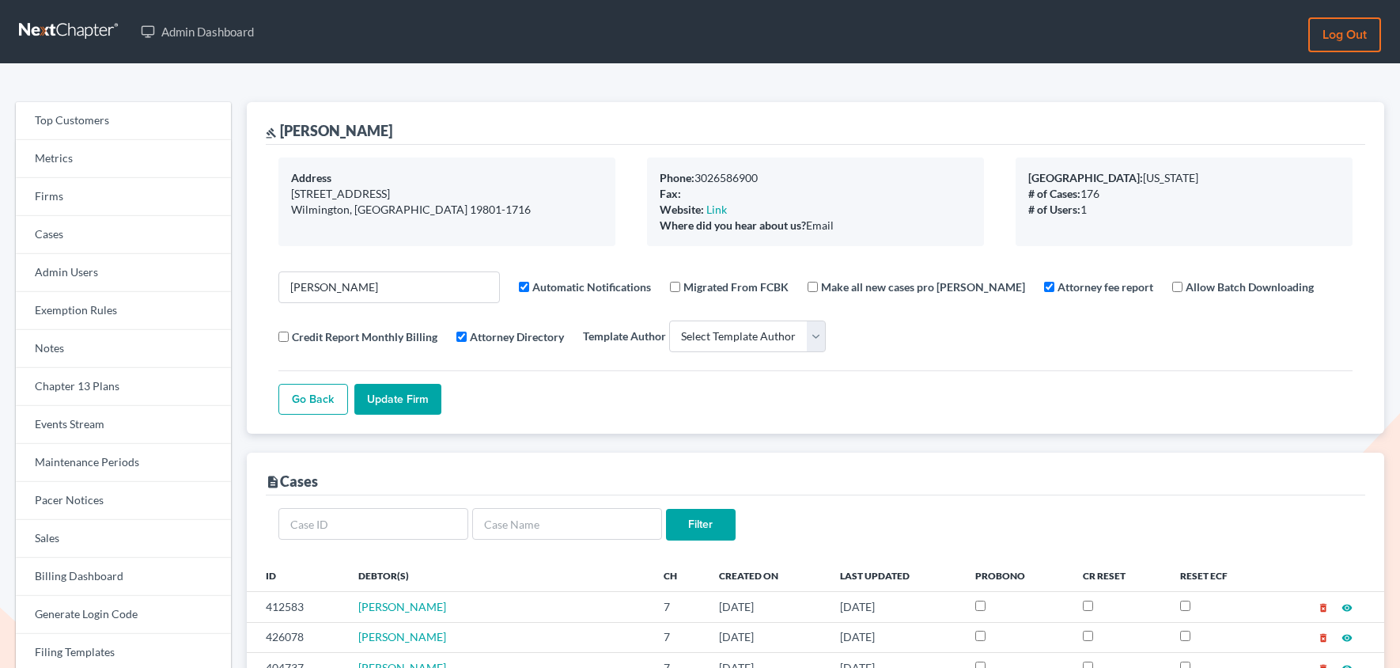
select select
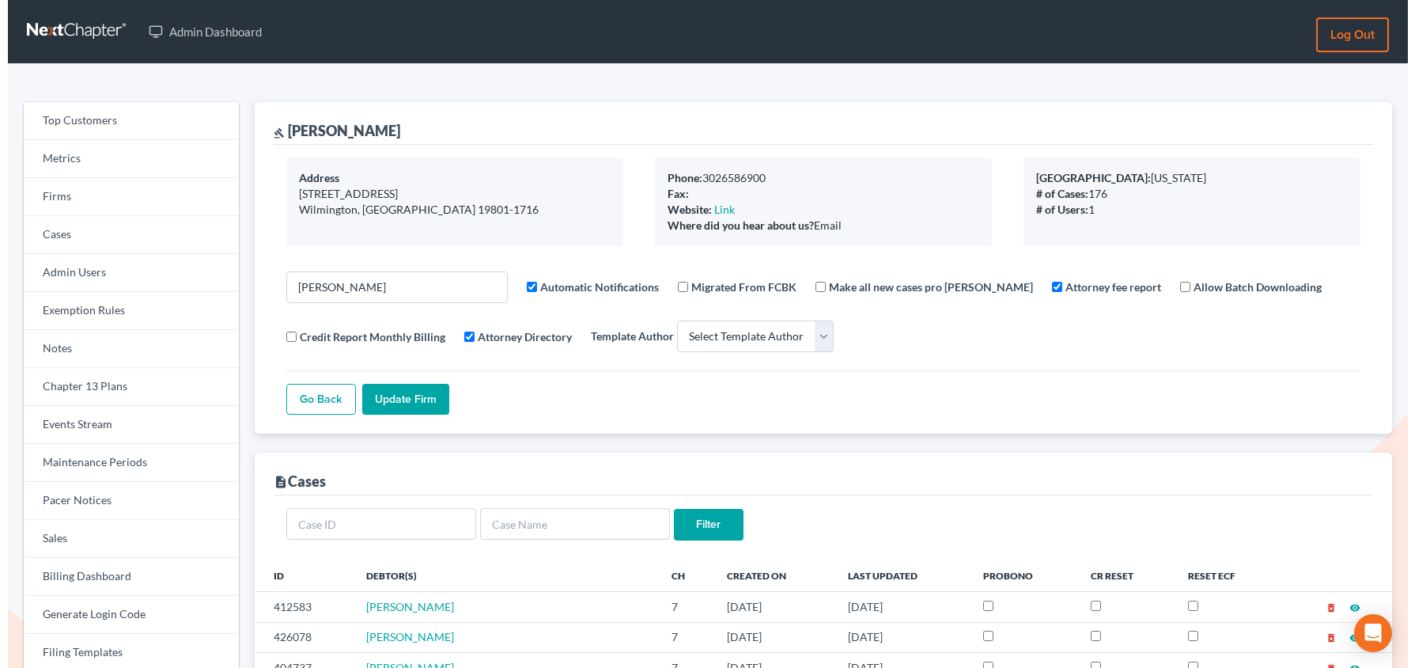
scroll to position [26, 0]
